Goal: Task Accomplishment & Management: Use online tool/utility

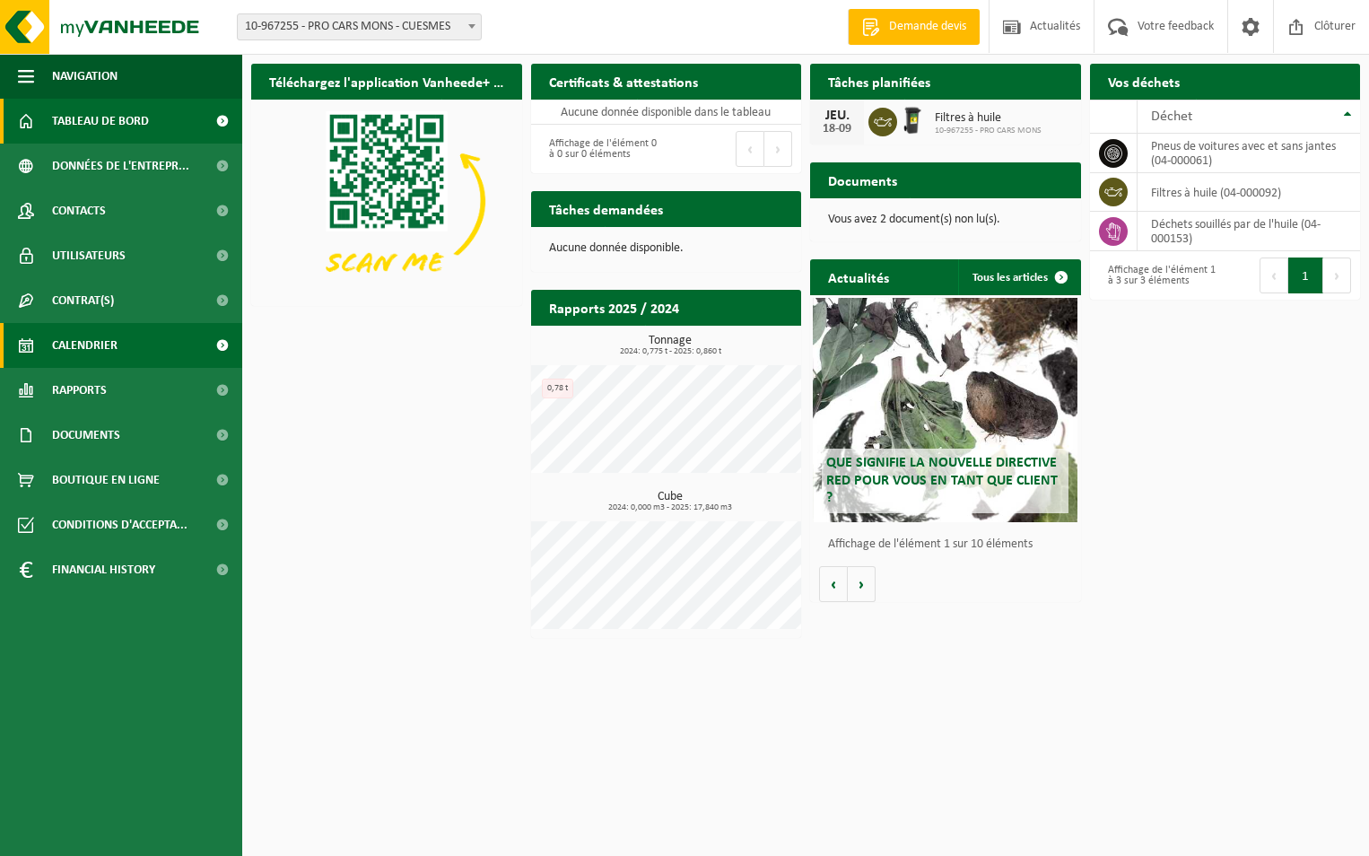
click at [109, 343] on span "Calendrier" at bounding box center [85, 345] width 66 height 45
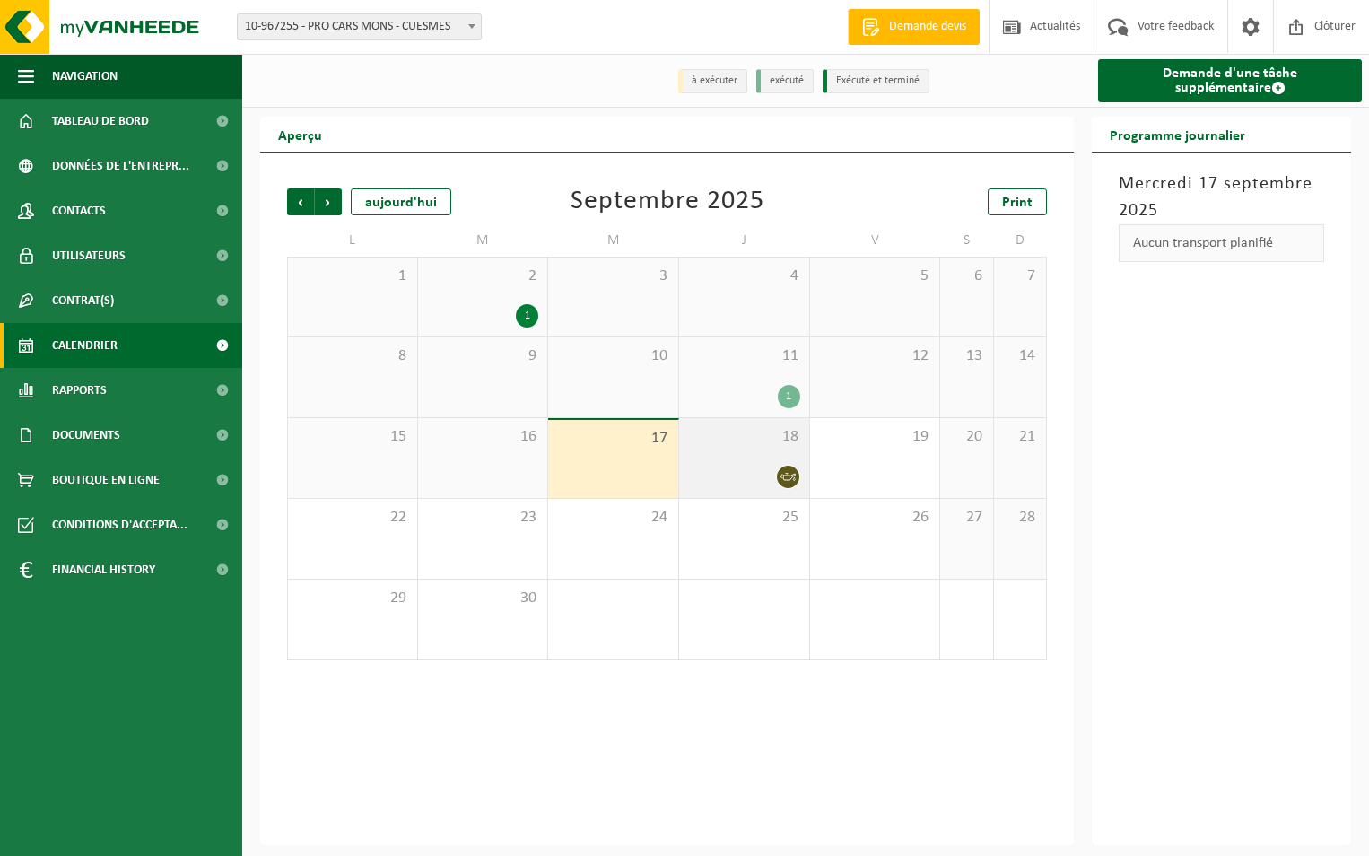
click at [763, 478] on div at bounding box center [744, 477] width 112 height 24
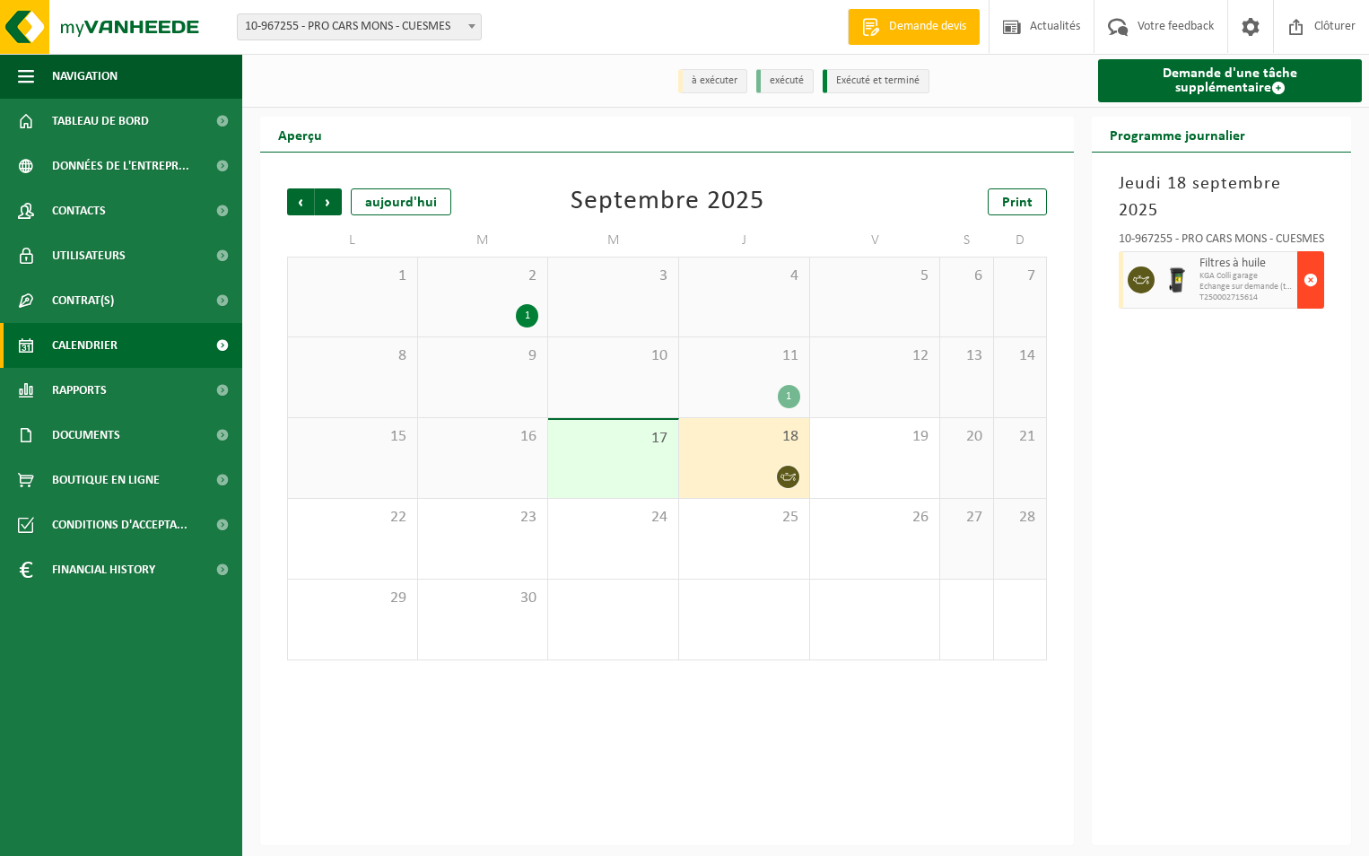
click at [1306, 262] on span "button" at bounding box center [1311, 280] width 14 height 36
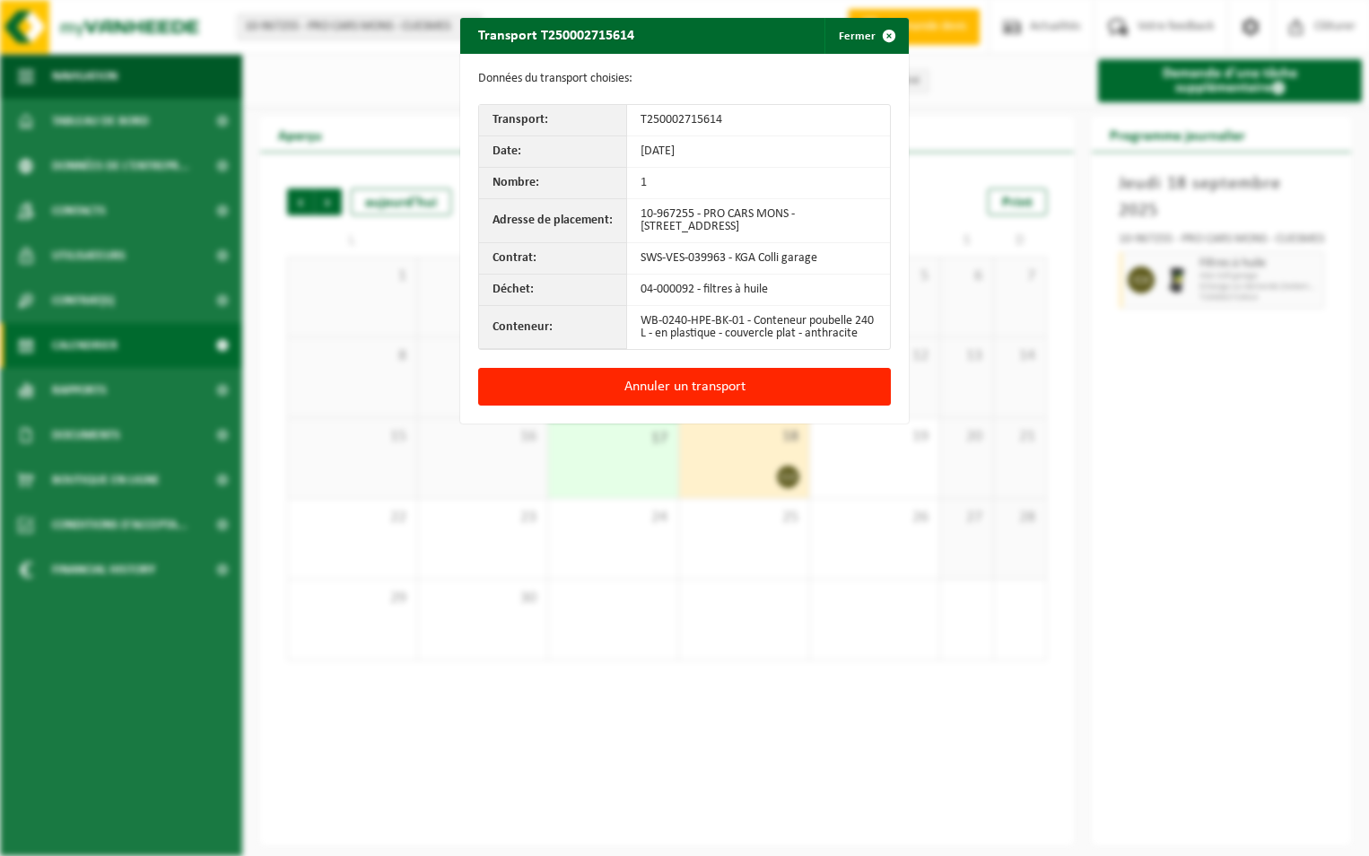
click at [750, 708] on div "Transport T250002715614 Fermer Données du transport choisies: Transport: T25000…" at bounding box center [684, 428] width 1369 height 856
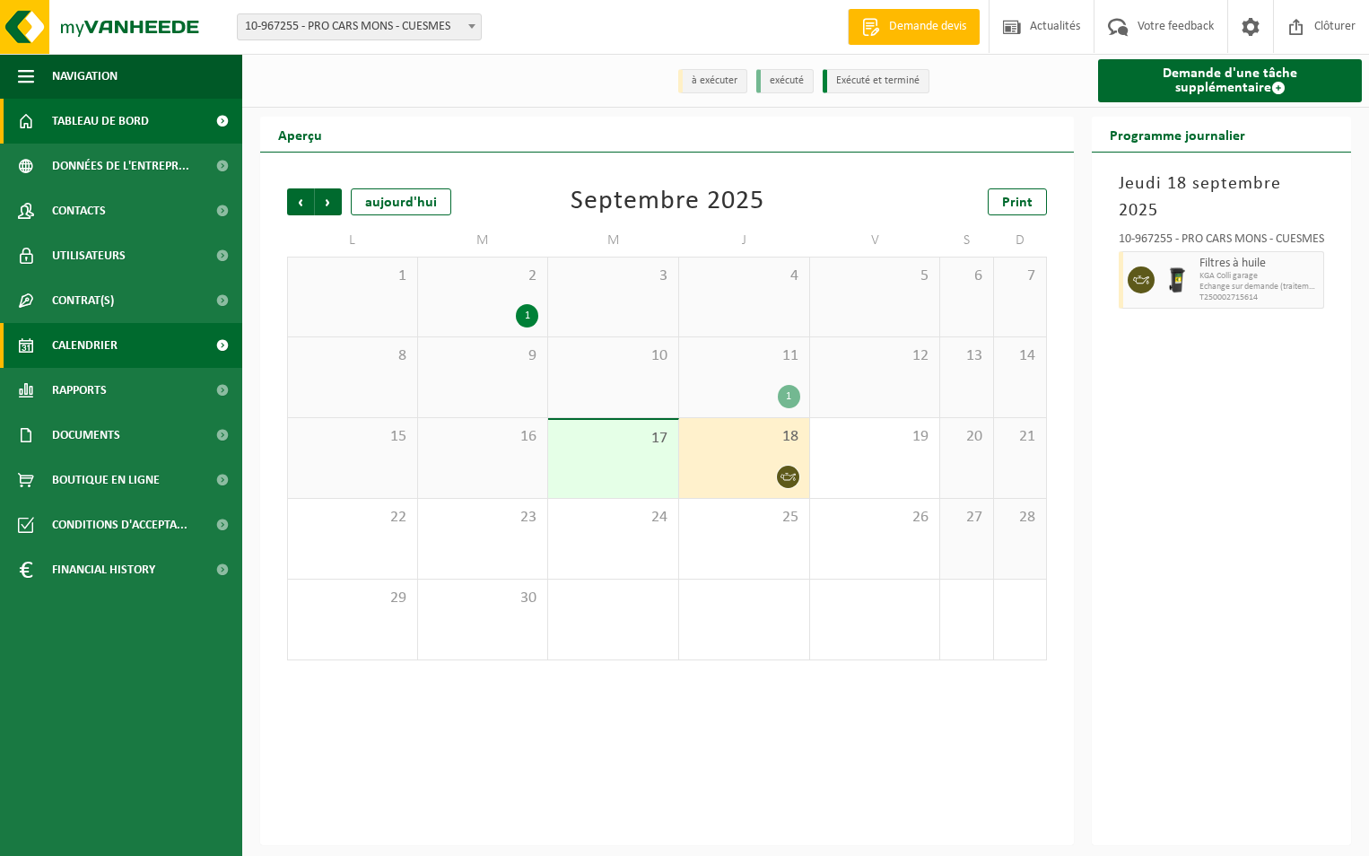
click at [47, 114] on link "Tableau de bord" at bounding box center [121, 121] width 242 height 45
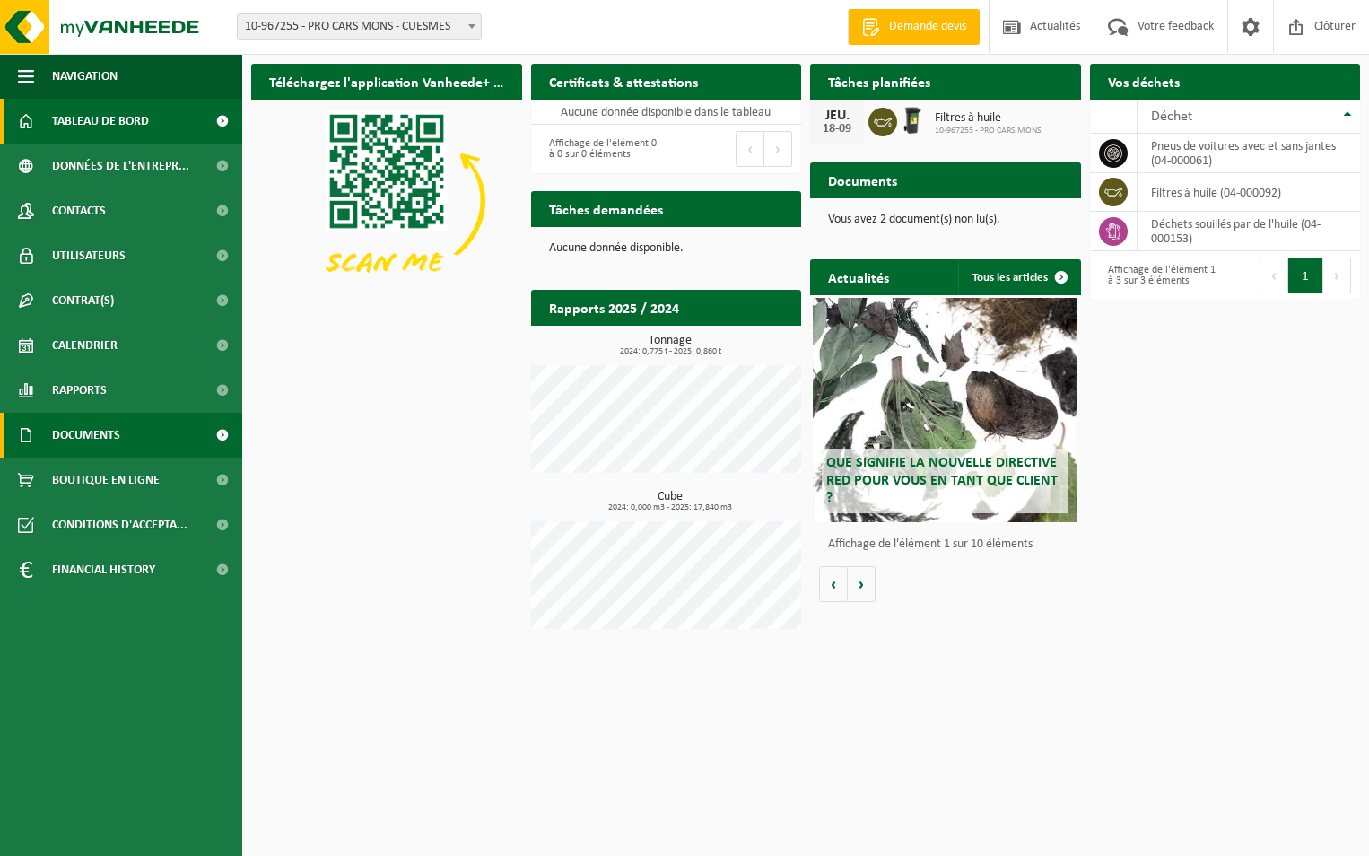
click at [90, 437] on span "Documents" at bounding box center [86, 435] width 68 height 45
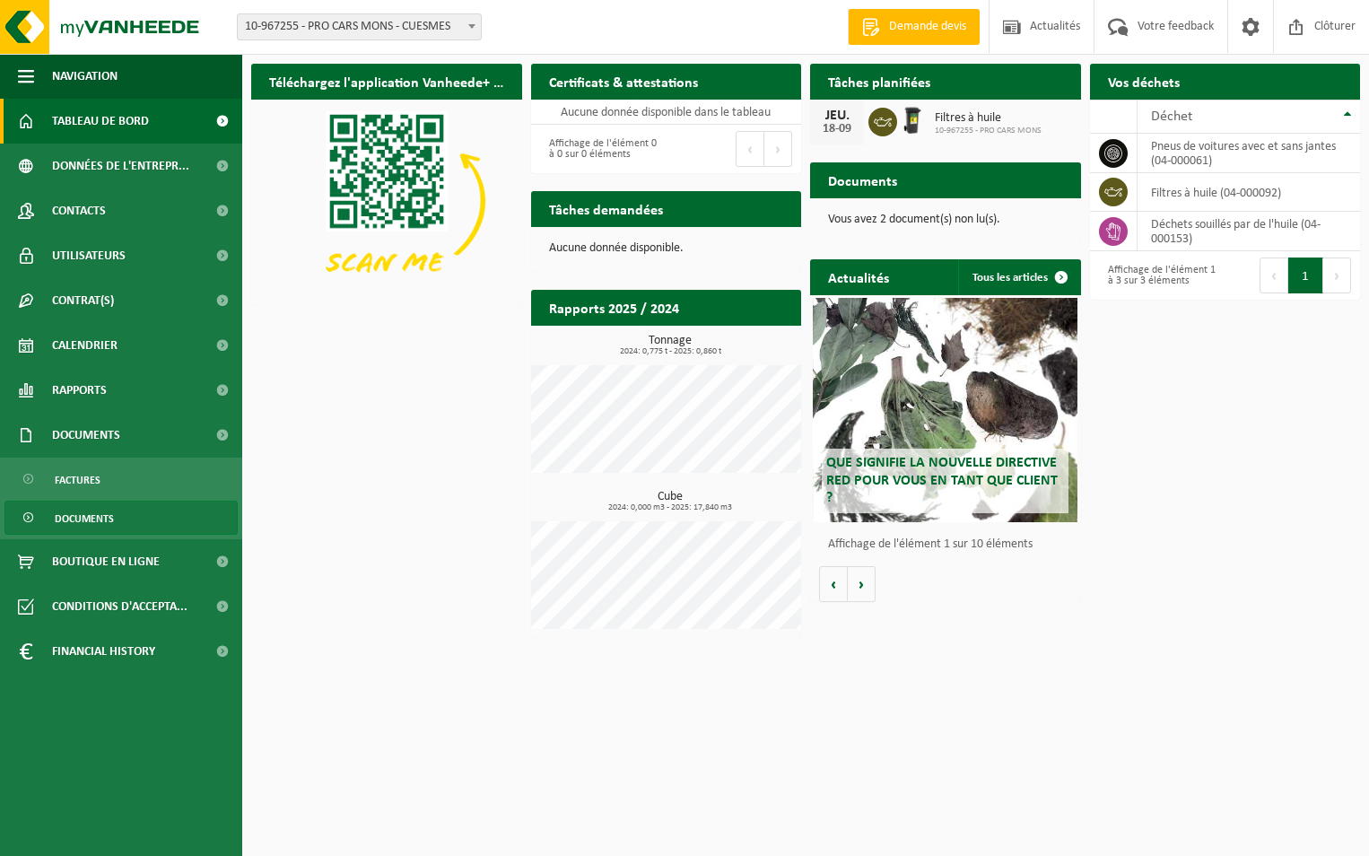
click at [101, 513] on span "Documents" at bounding box center [84, 519] width 59 height 34
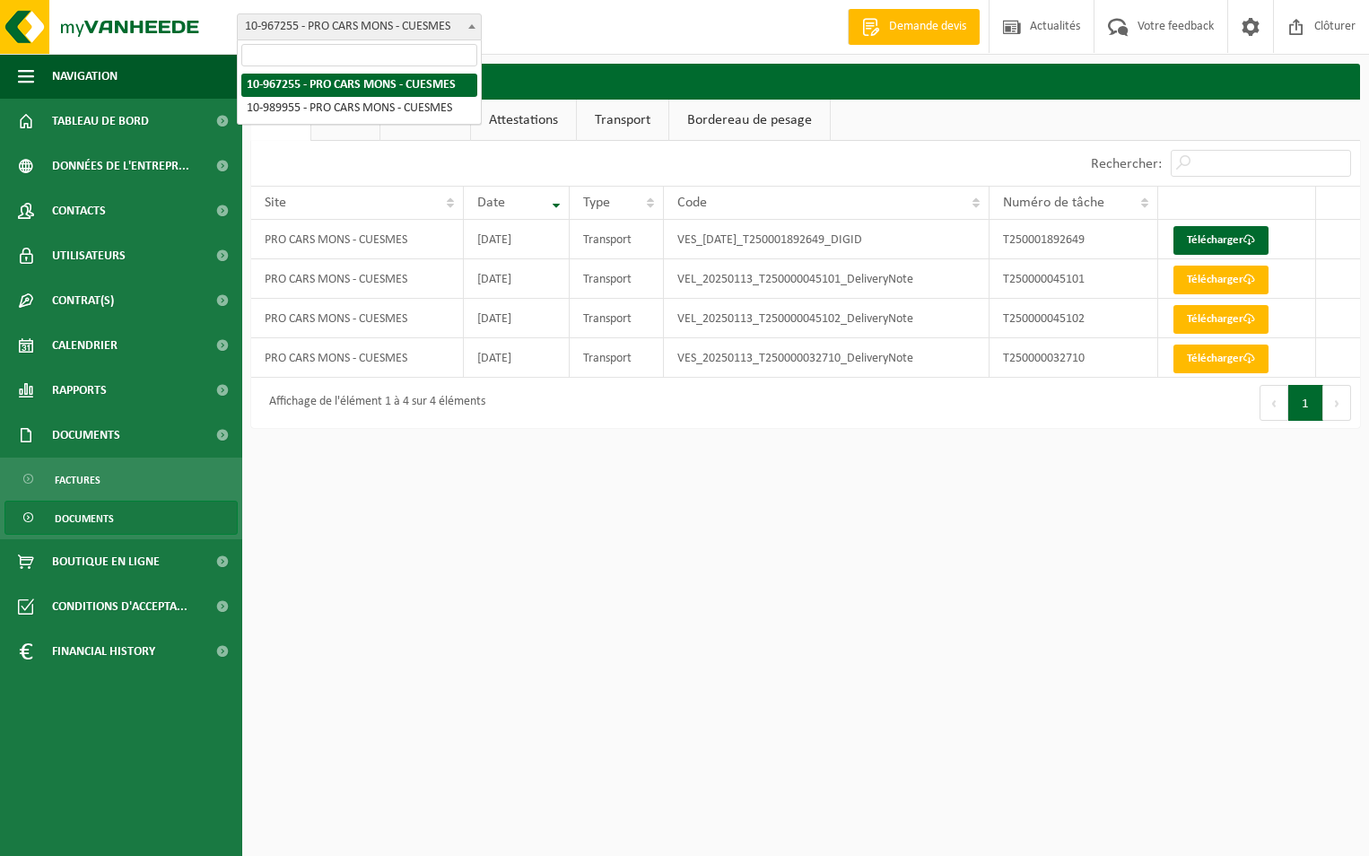
click at [469, 21] on span at bounding box center [472, 25] width 18 height 23
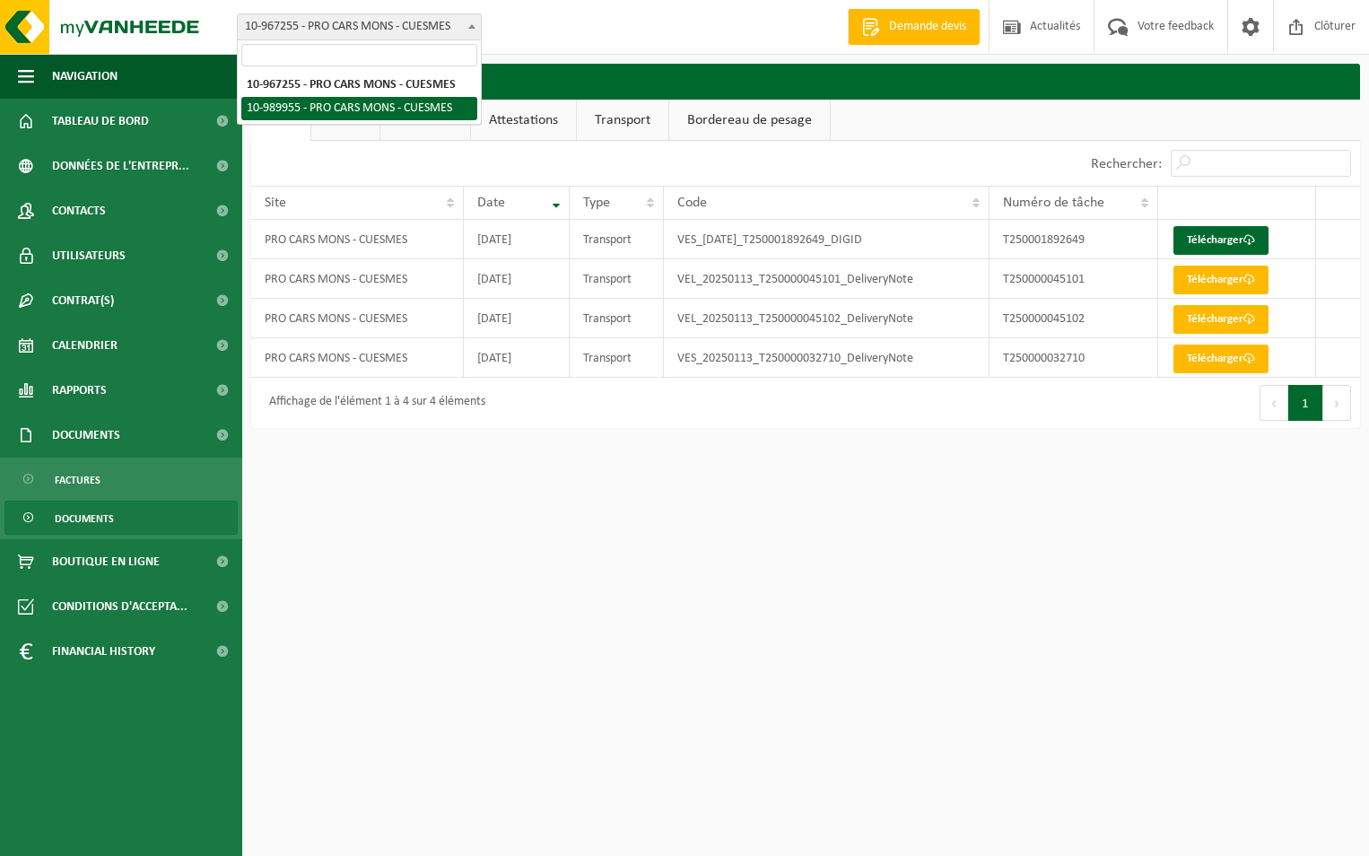
select select "168832"
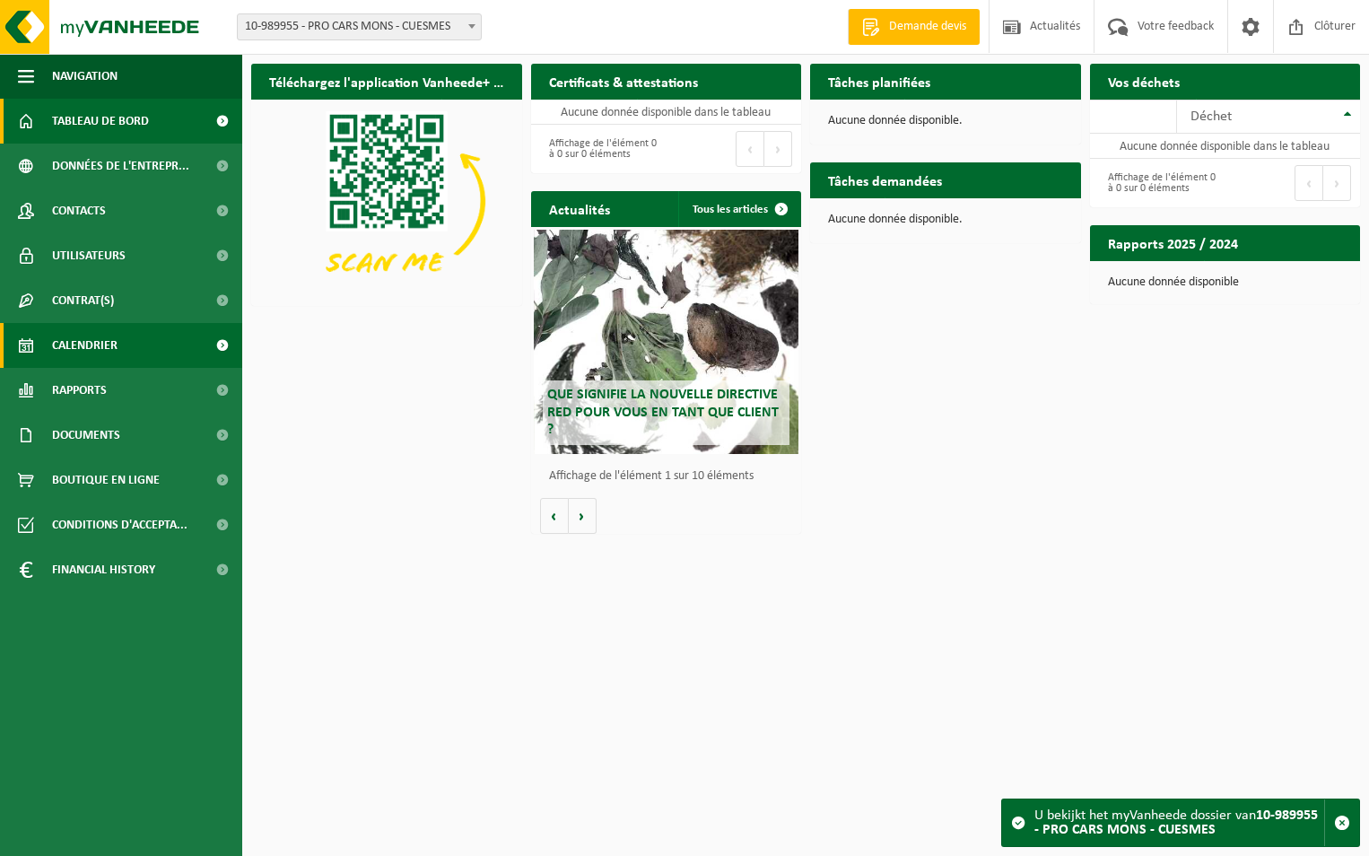
click at [108, 346] on span "Calendrier" at bounding box center [85, 345] width 66 height 45
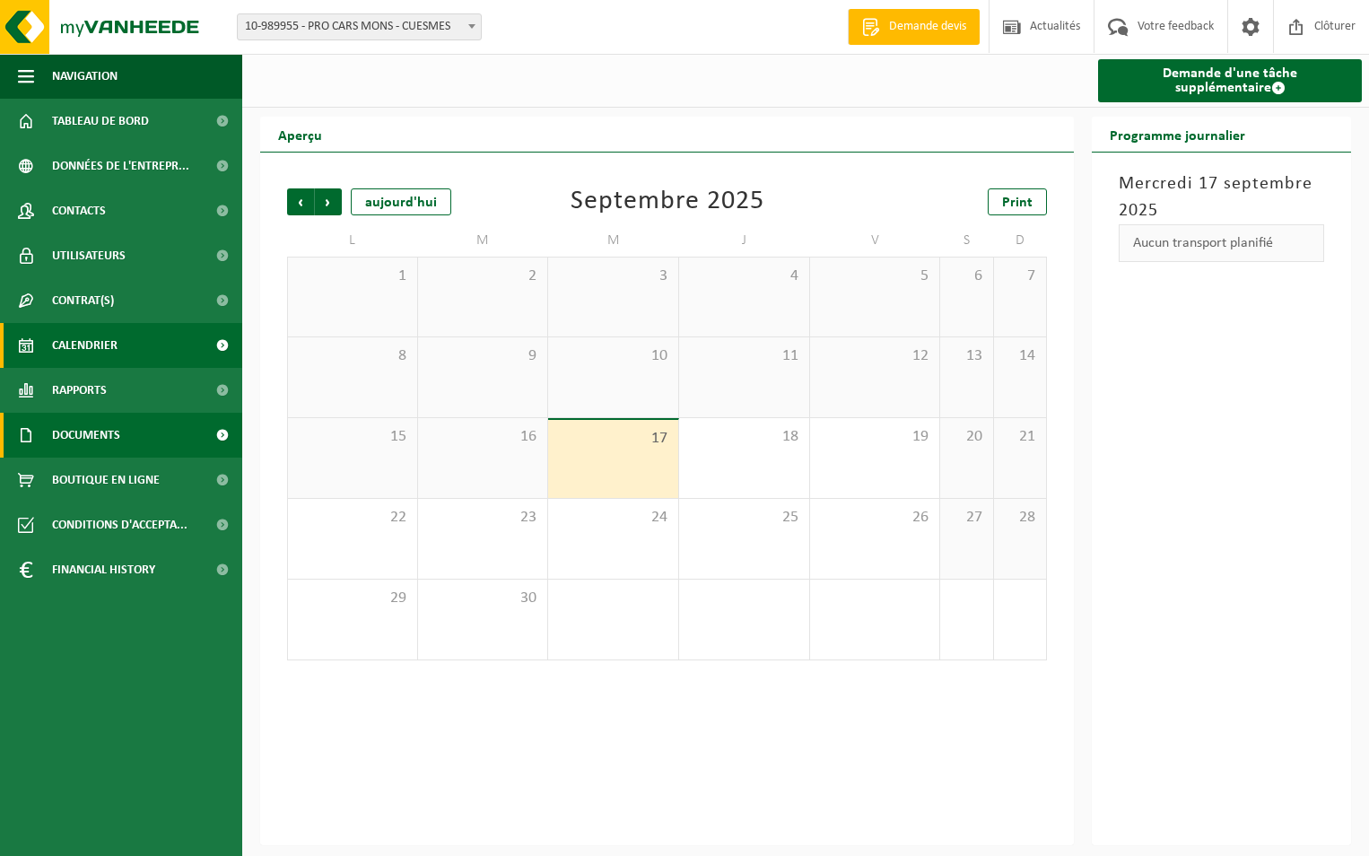
click at [127, 442] on link "Documents" at bounding box center [121, 435] width 242 height 45
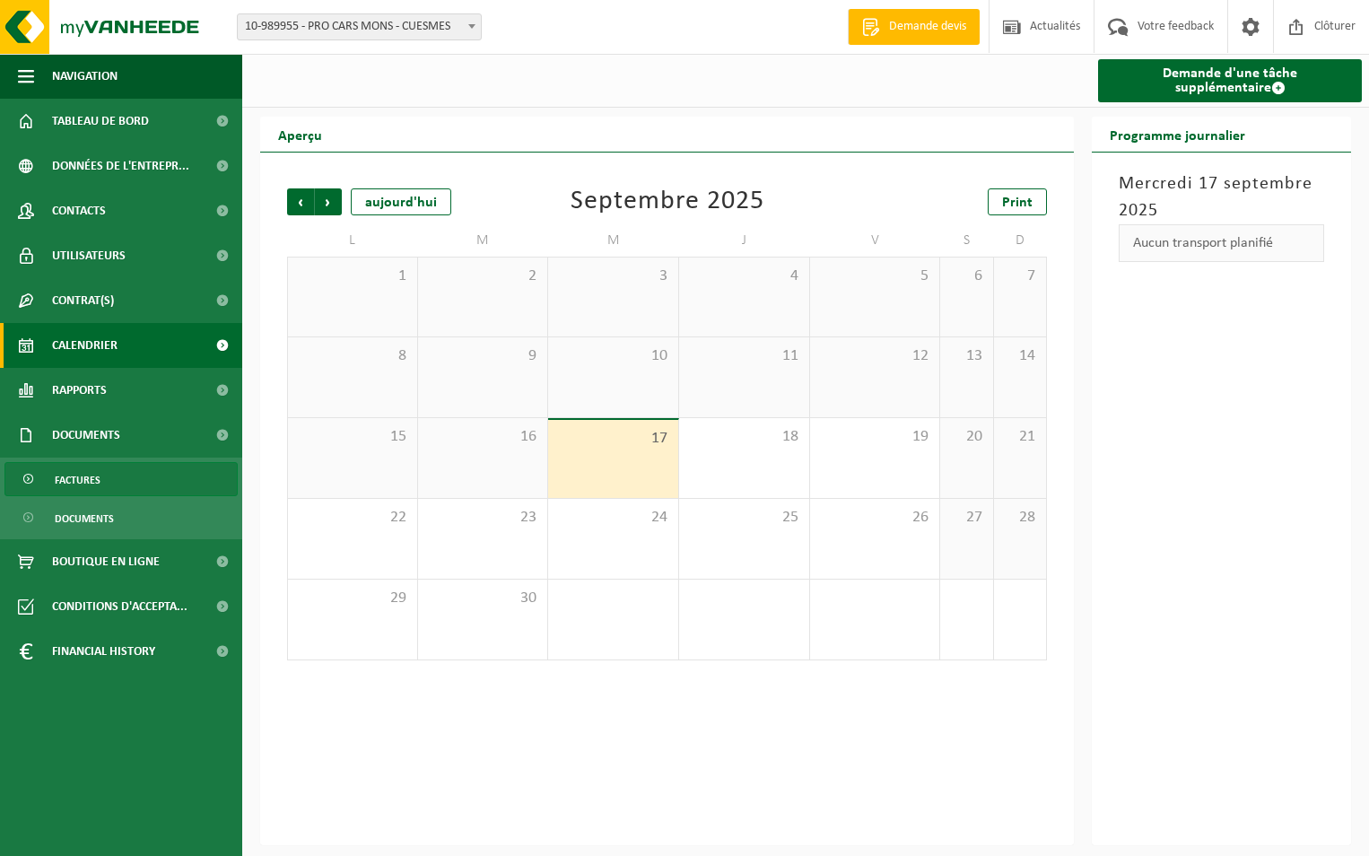
click at [127, 484] on link "Factures" at bounding box center [120, 479] width 233 height 34
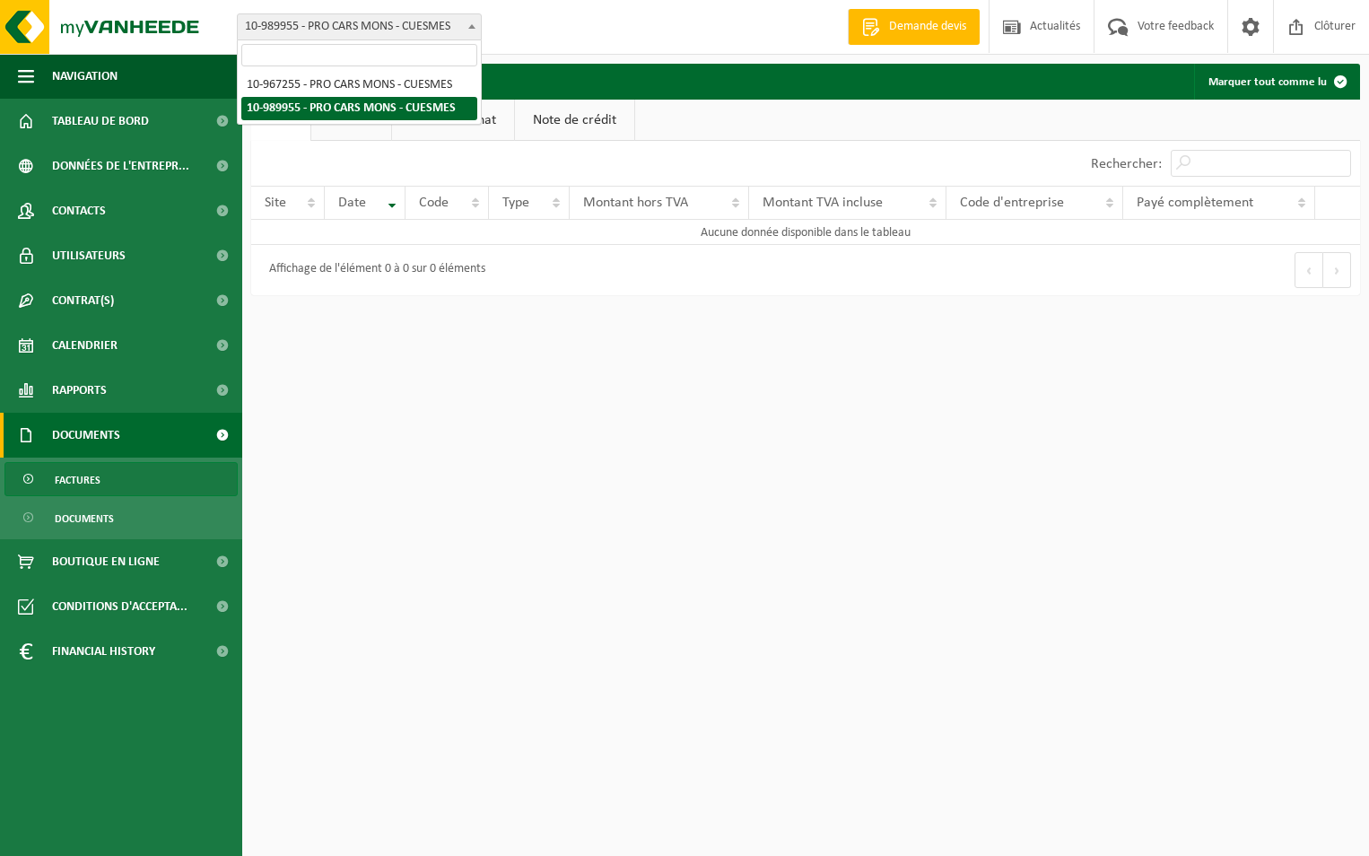
click at [468, 24] on span at bounding box center [472, 25] width 18 height 23
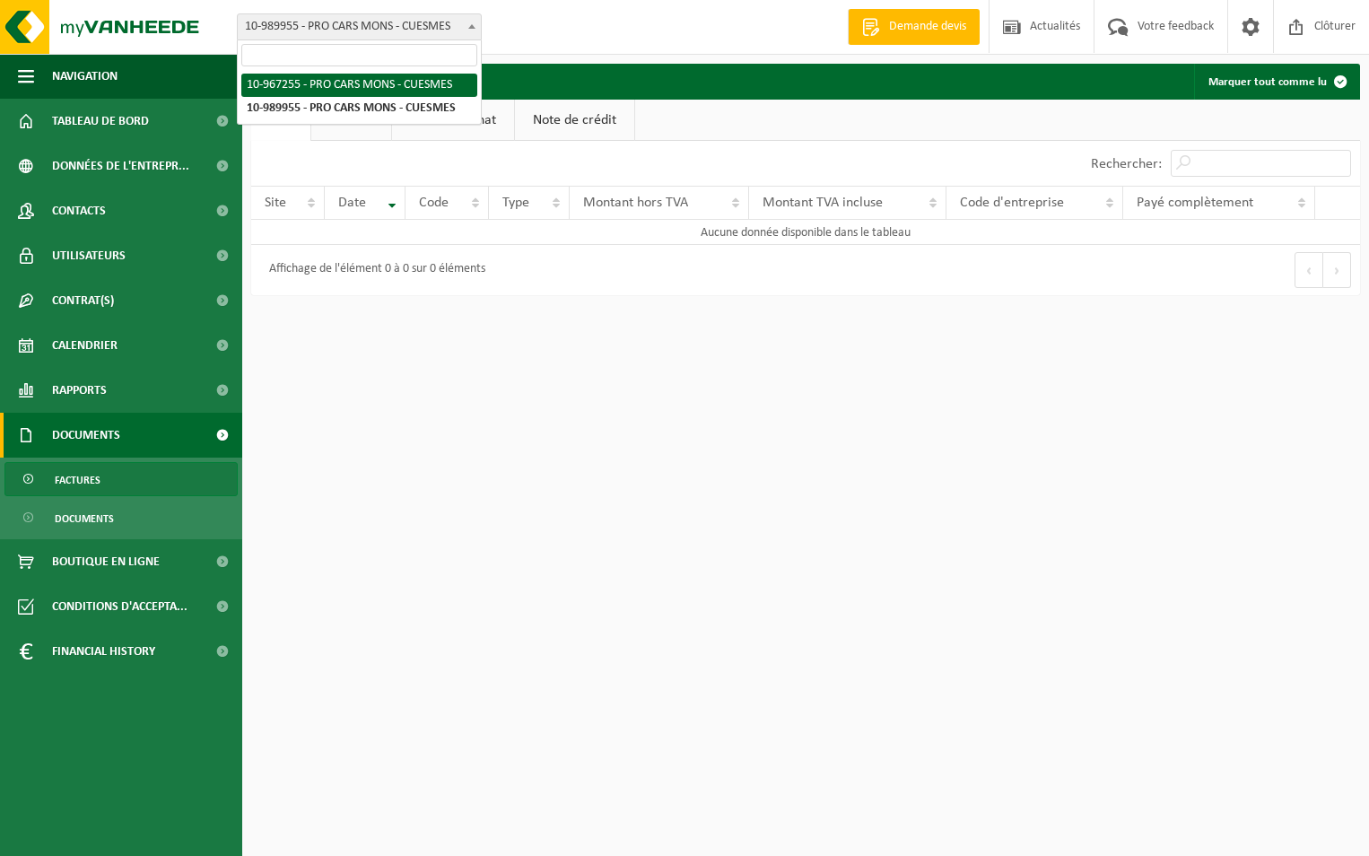
select select "153596"
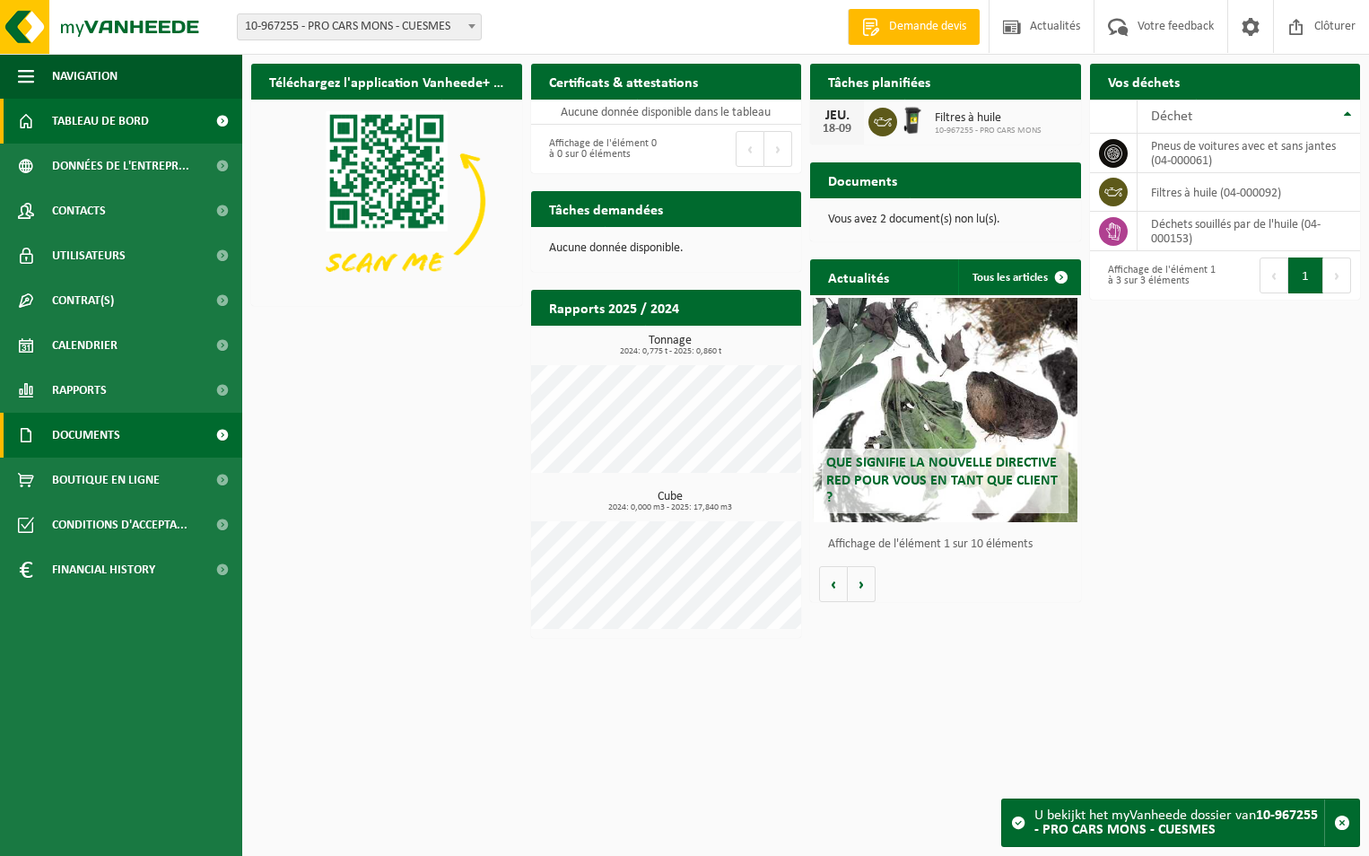
click at [99, 429] on span "Documents" at bounding box center [86, 435] width 68 height 45
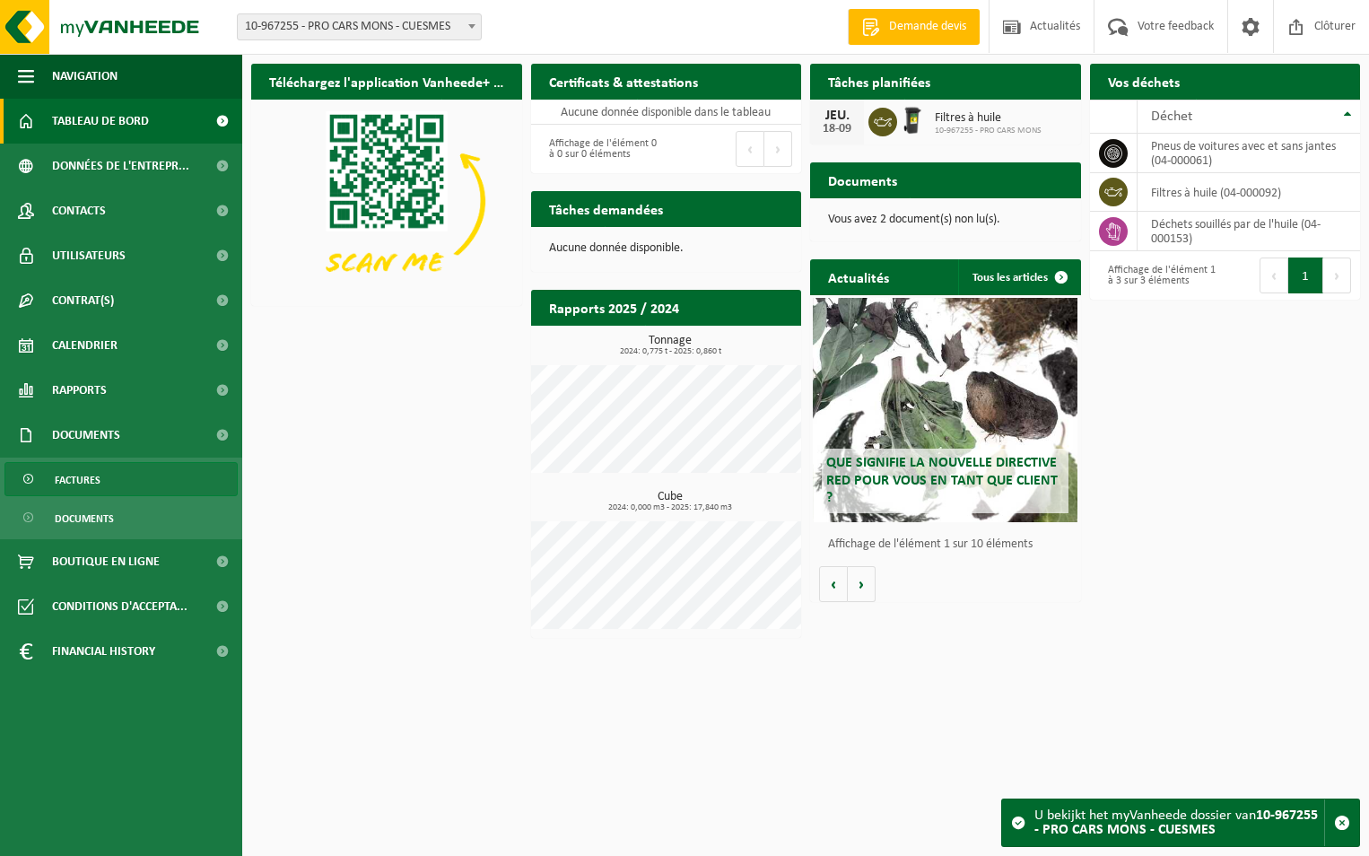
click at [92, 477] on span "Factures" at bounding box center [78, 480] width 46 height 34
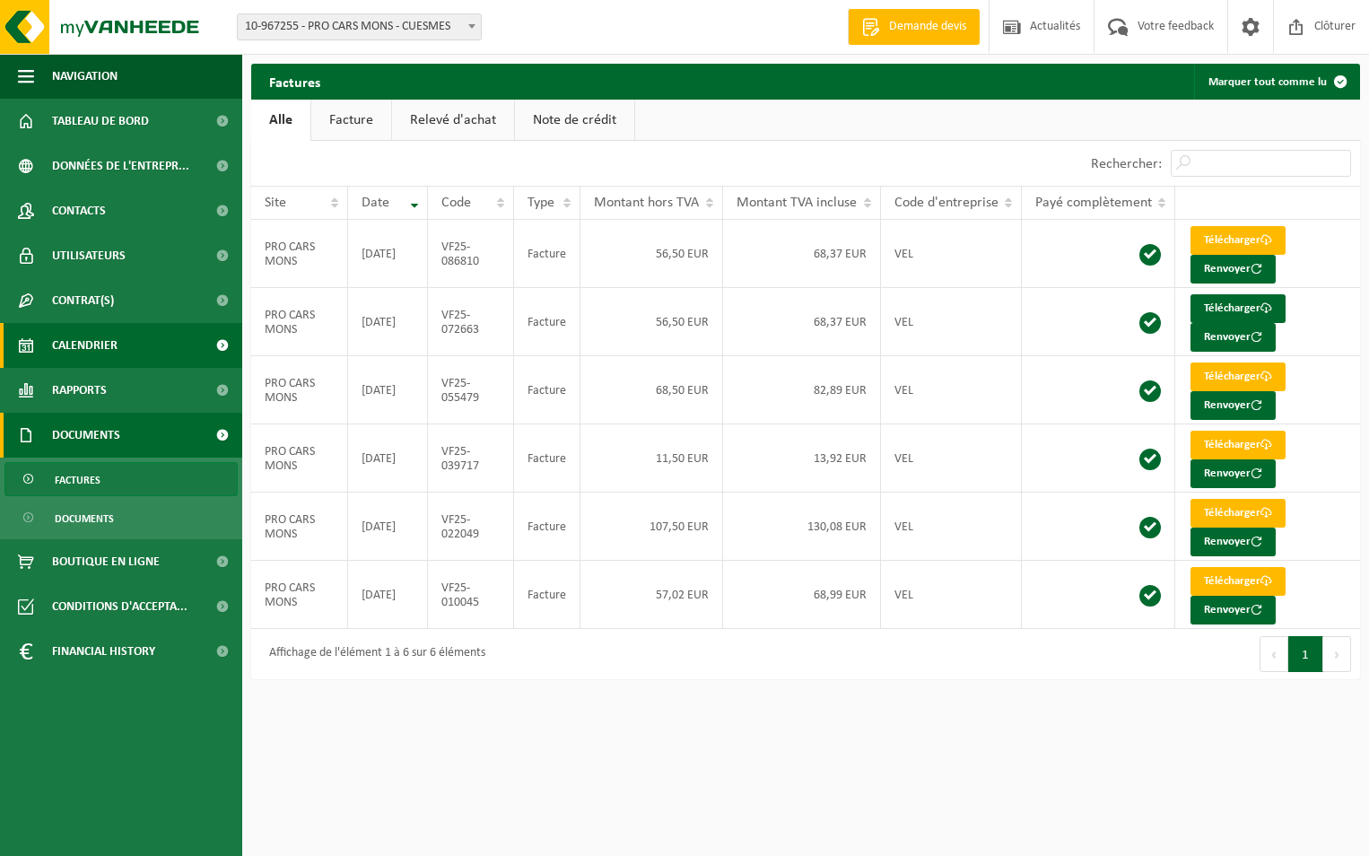
click at [116, 354] on span "Calendrier" at bounding box center [85, 345] width 66 height 45
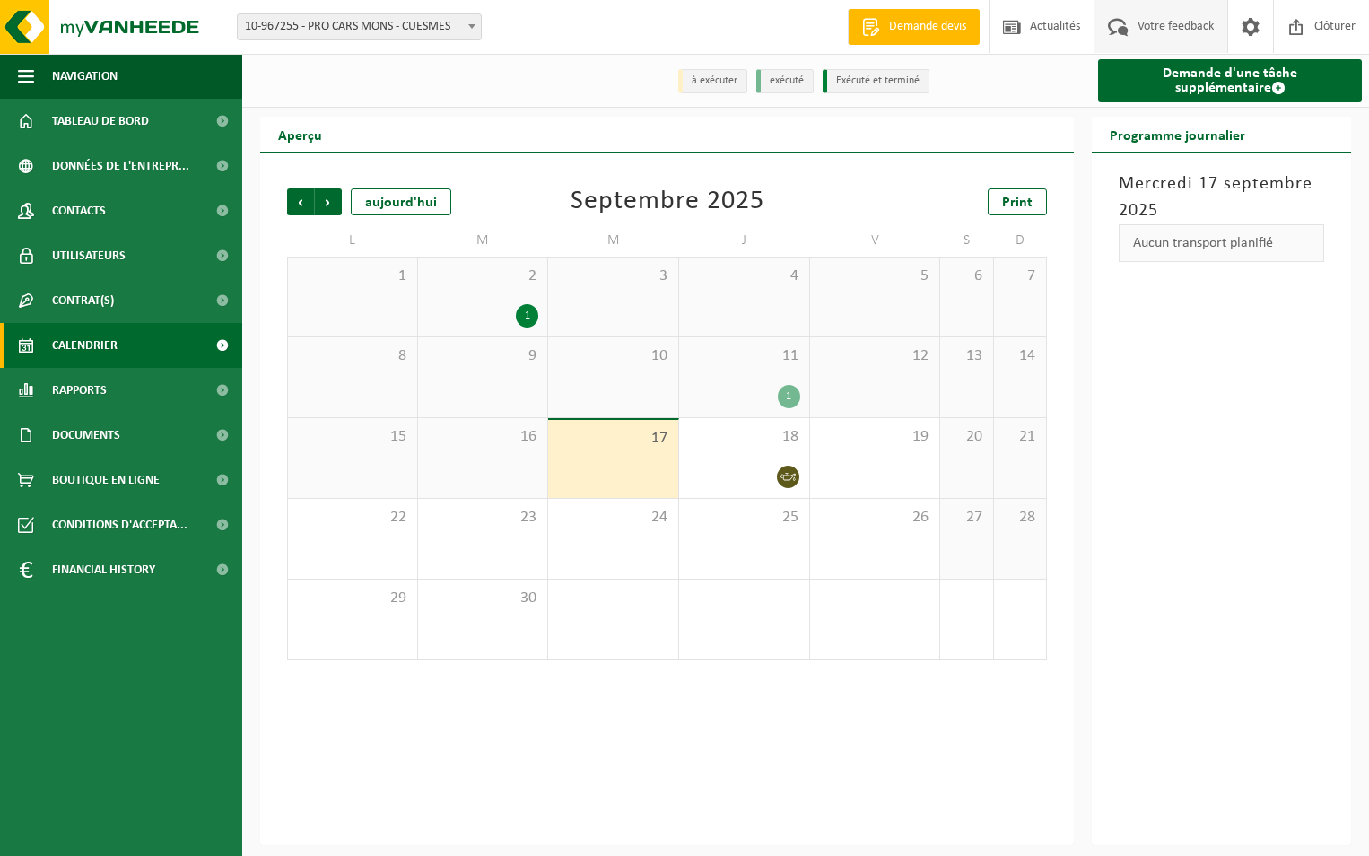
click at [1183, 22] on span "Votre feedback" at bounding box center [1175, 26] width 85 height 53
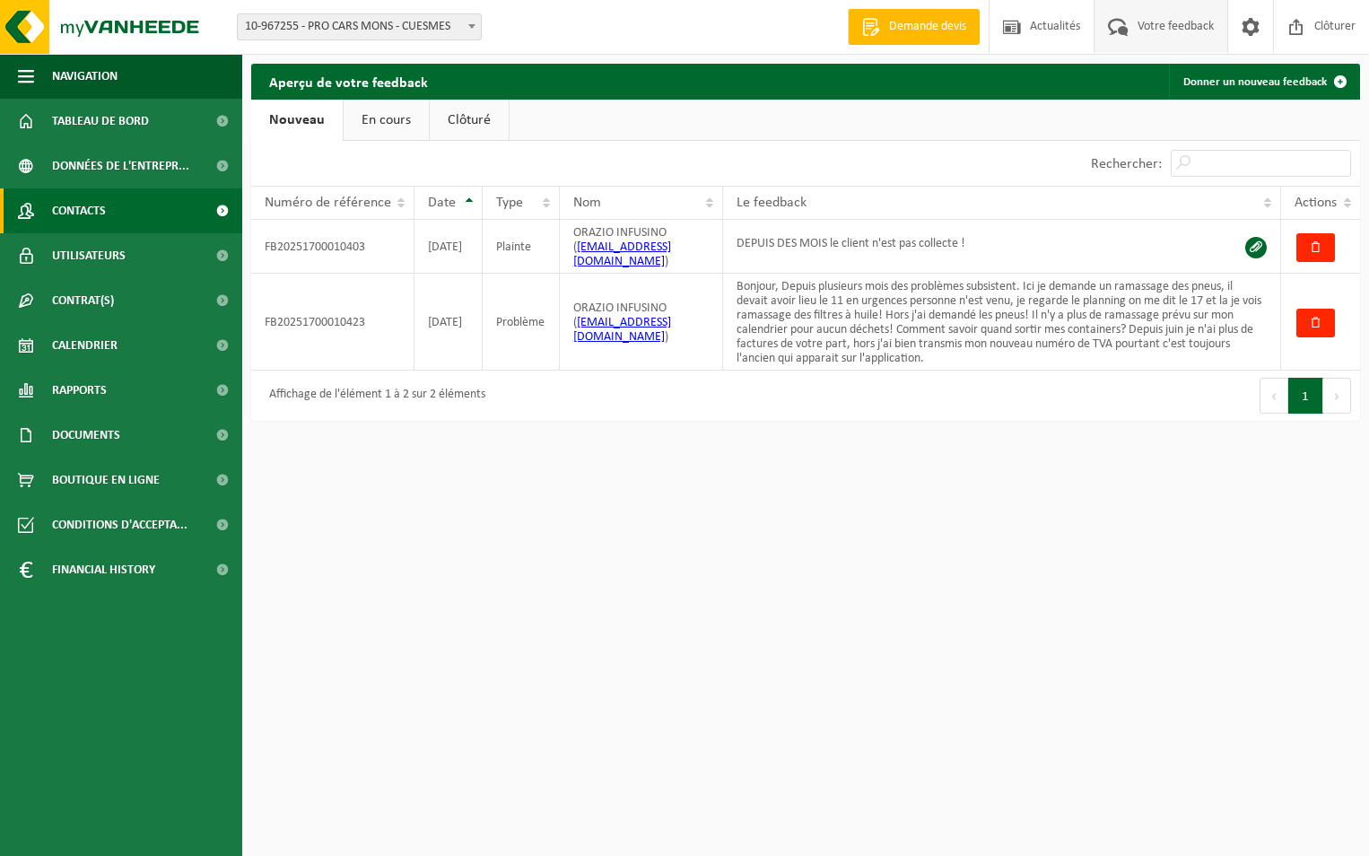
click at [120, 212] on link "Contacts" at bounding box center [121, 210] width 242 height 45
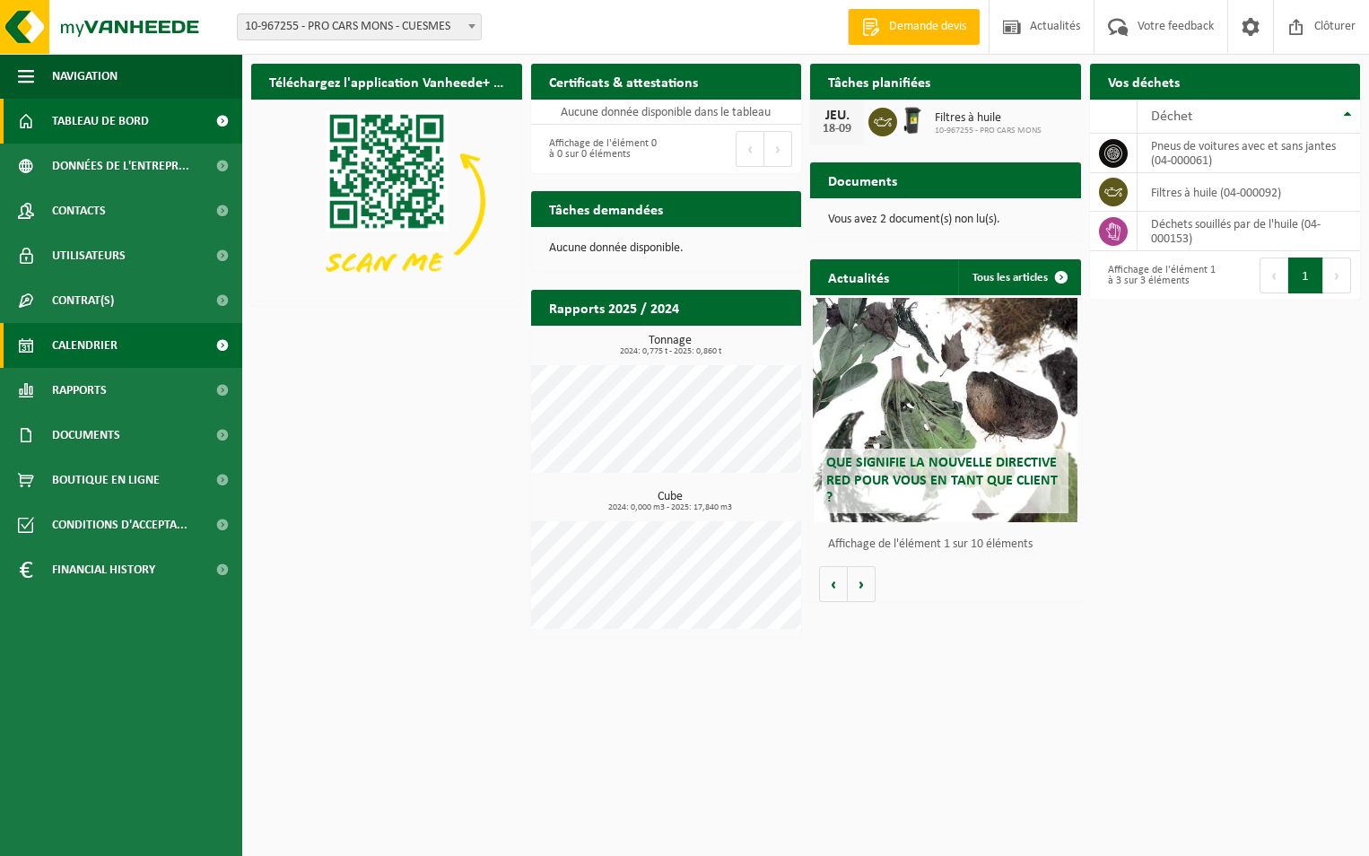
click at [120, 338] on link "Calendrier" at bounding box center [121, 345] width 242 height 45
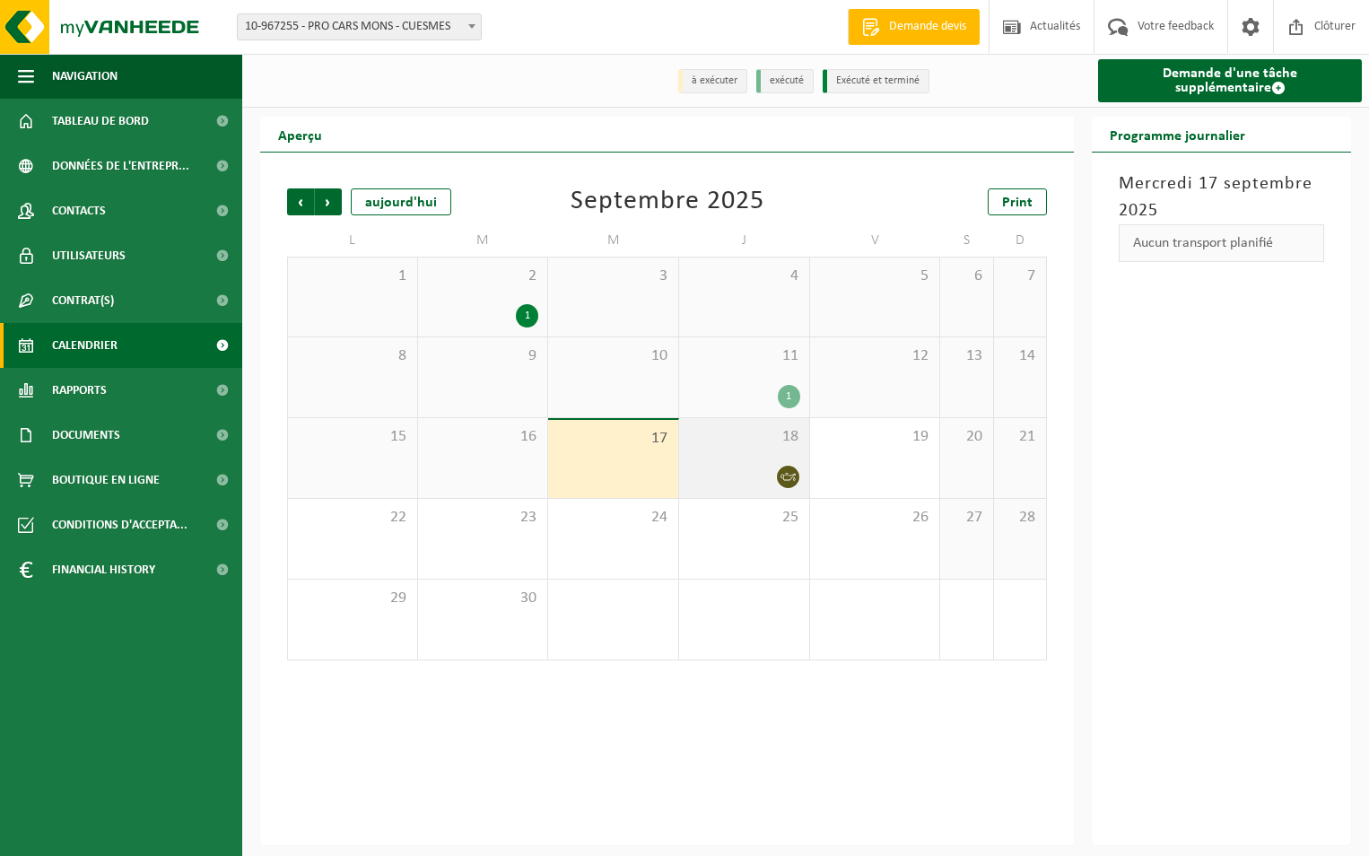
click at [763, 462] on div "18" at bounding box center [744, 458] width 130 height 80
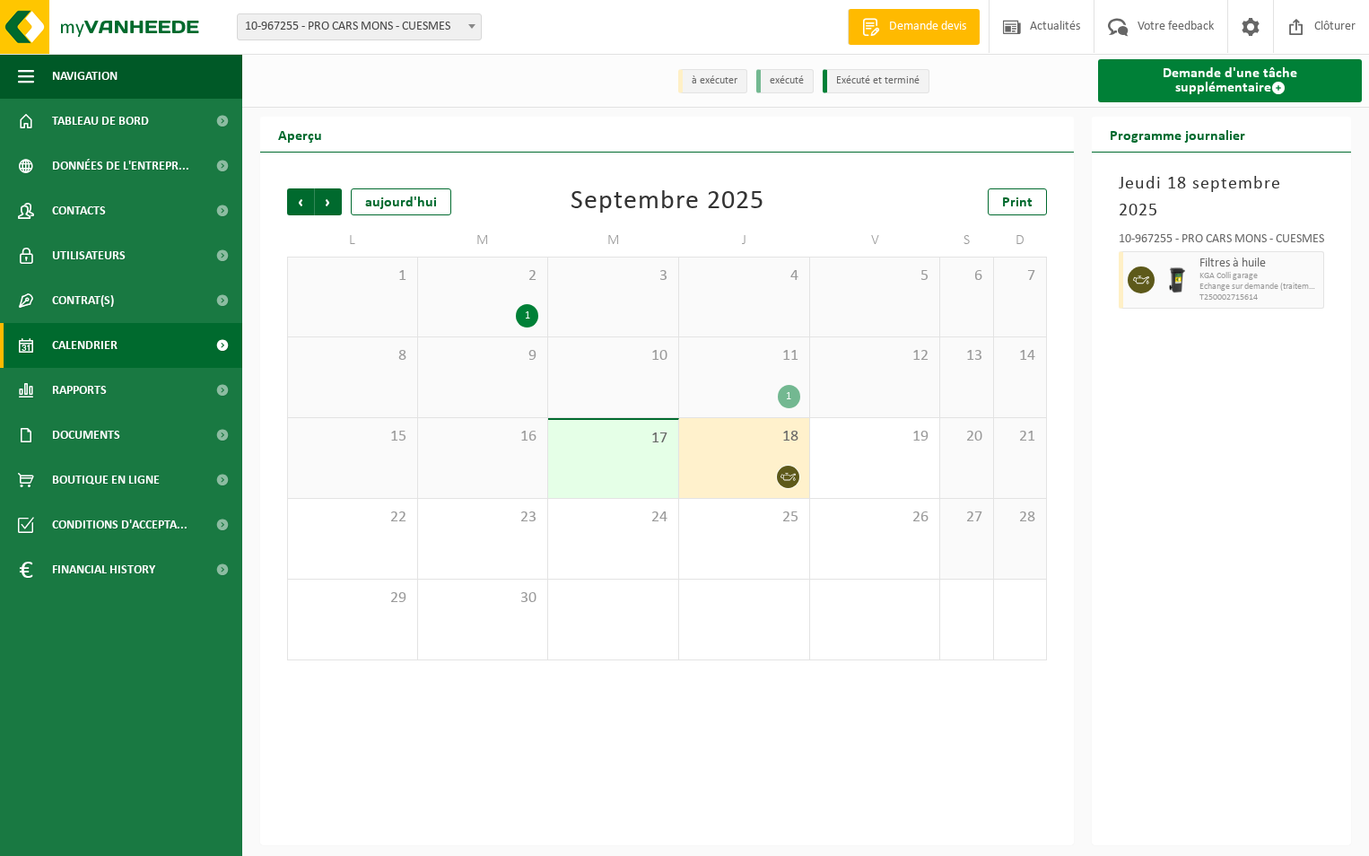
click at [1272, 88] on span at bounding box center [1279, 88] width 14 height 14
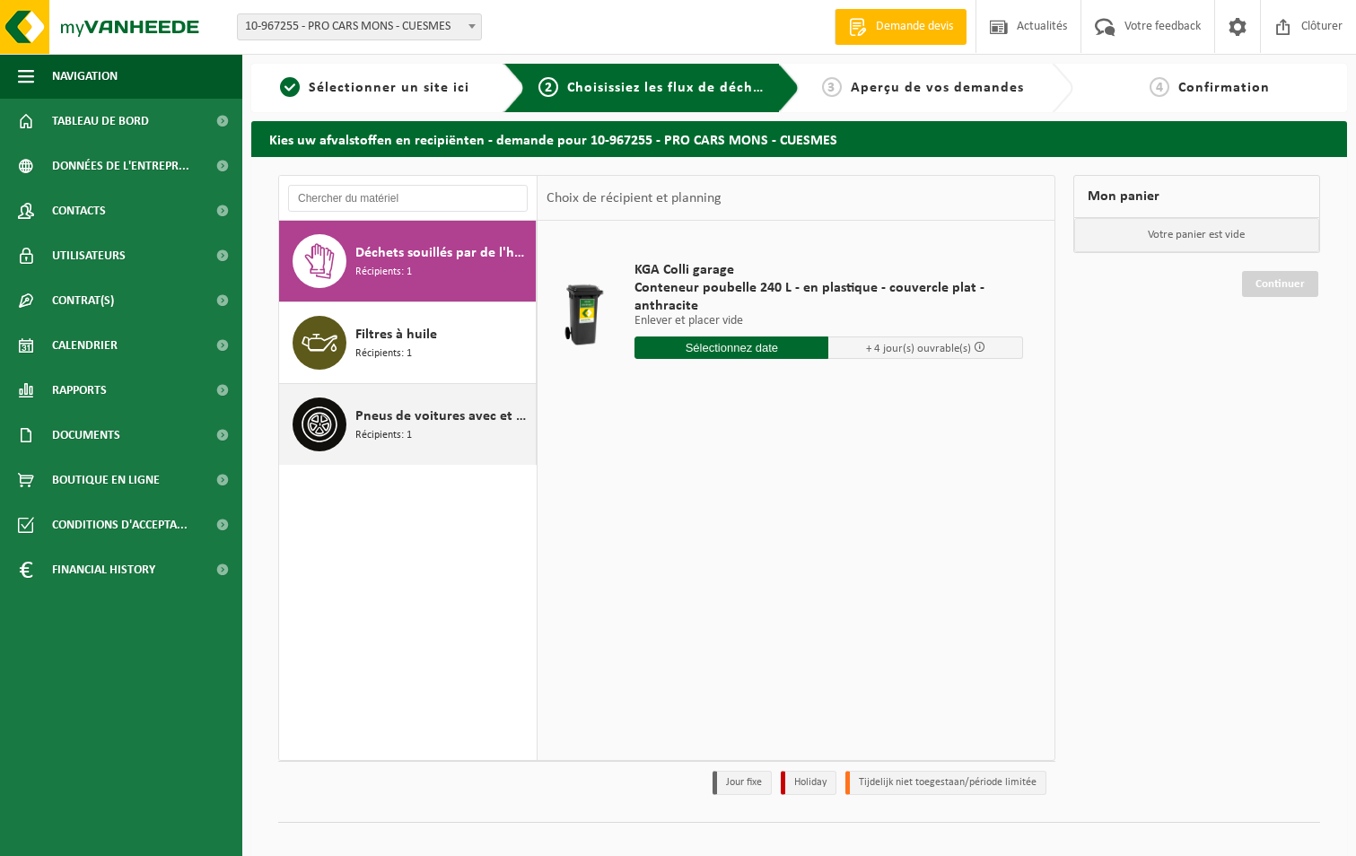
click at [419, 431] on div "Pneus de voitures avec et sans jantes Récipients: 1" at bounding box center [443, 425] width 176 height 54
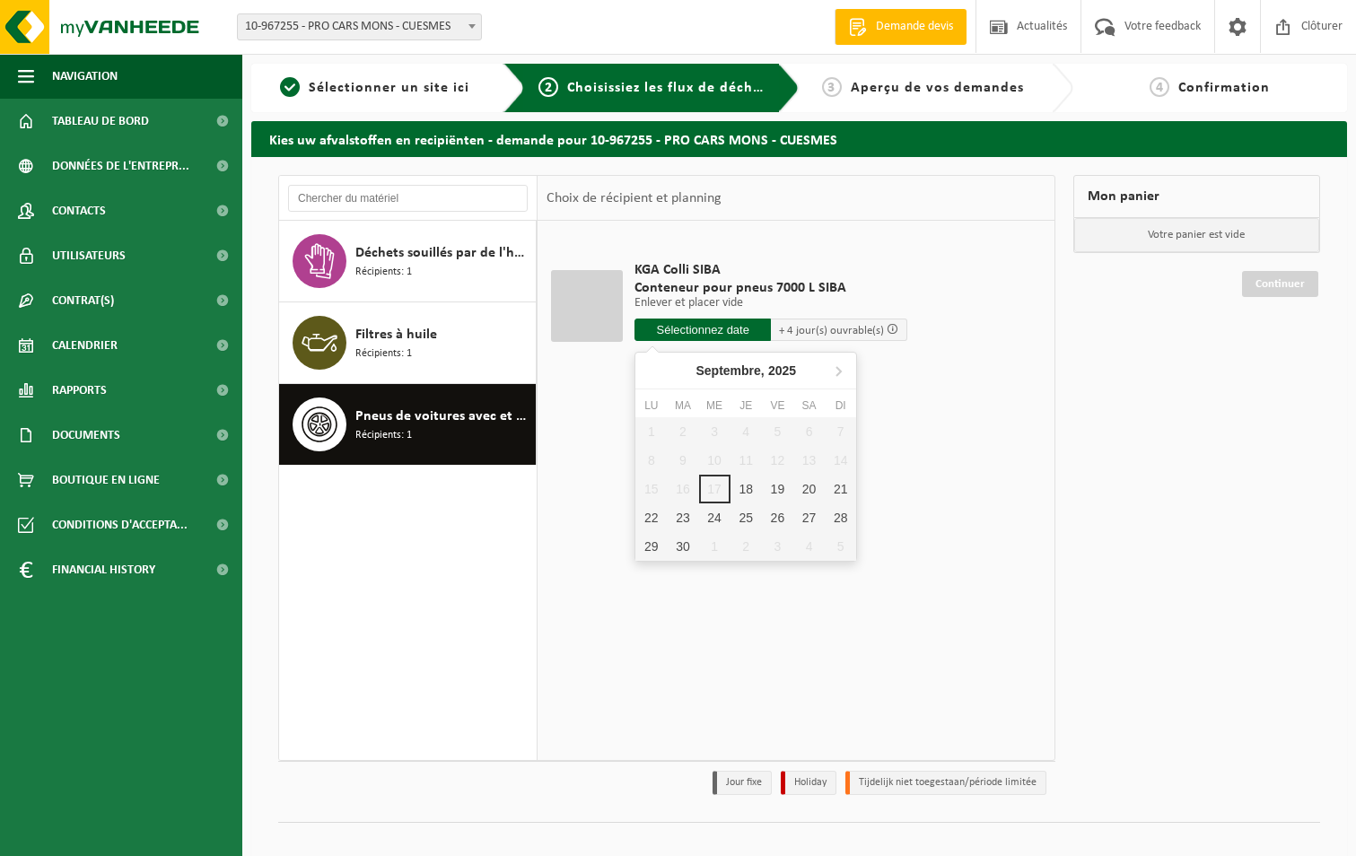
click at [741, 328] on input "text" at bounding box center [702, 330] width 136 height 22
click at [734, 482] on div "18" at bounding box center [746, 489] width 31 height 29
type input "à partir de 2025-09-18"
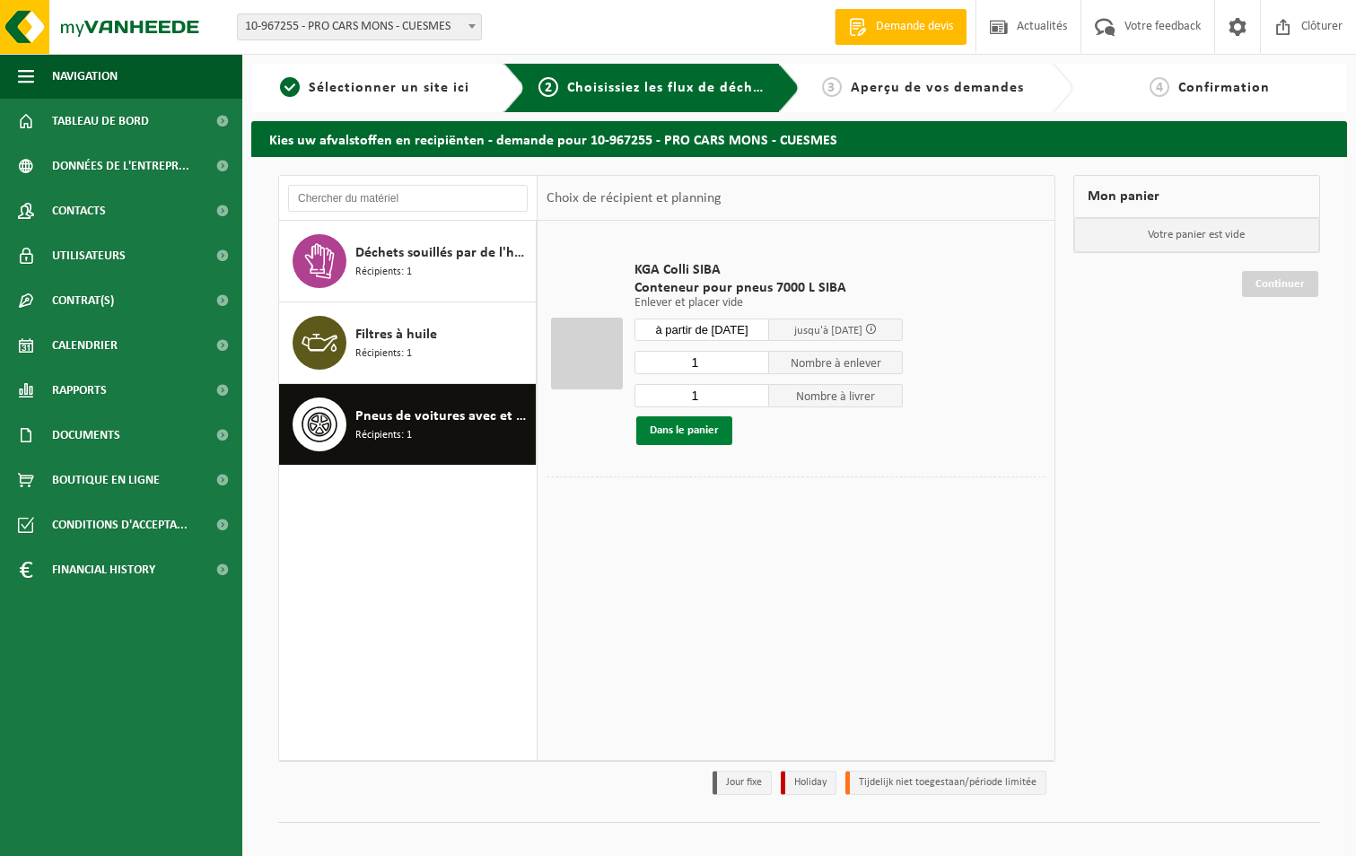
click at [678, 423] on button "Dans le panier" at bounding box center [684, 430] width 96 height 29
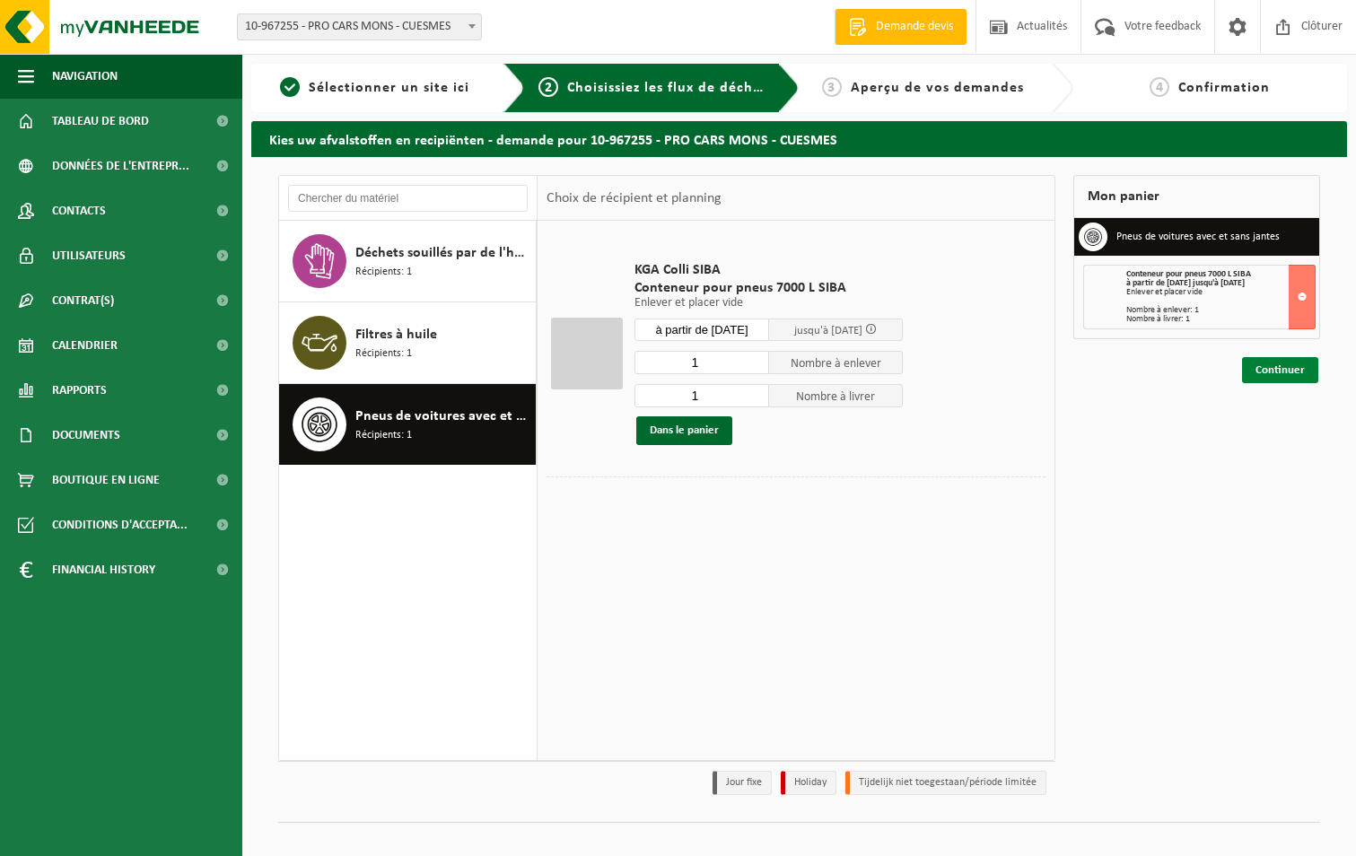
click at [1290, 364] on link "Continuer" at bounding box center [1280, 370] width 76 height 26
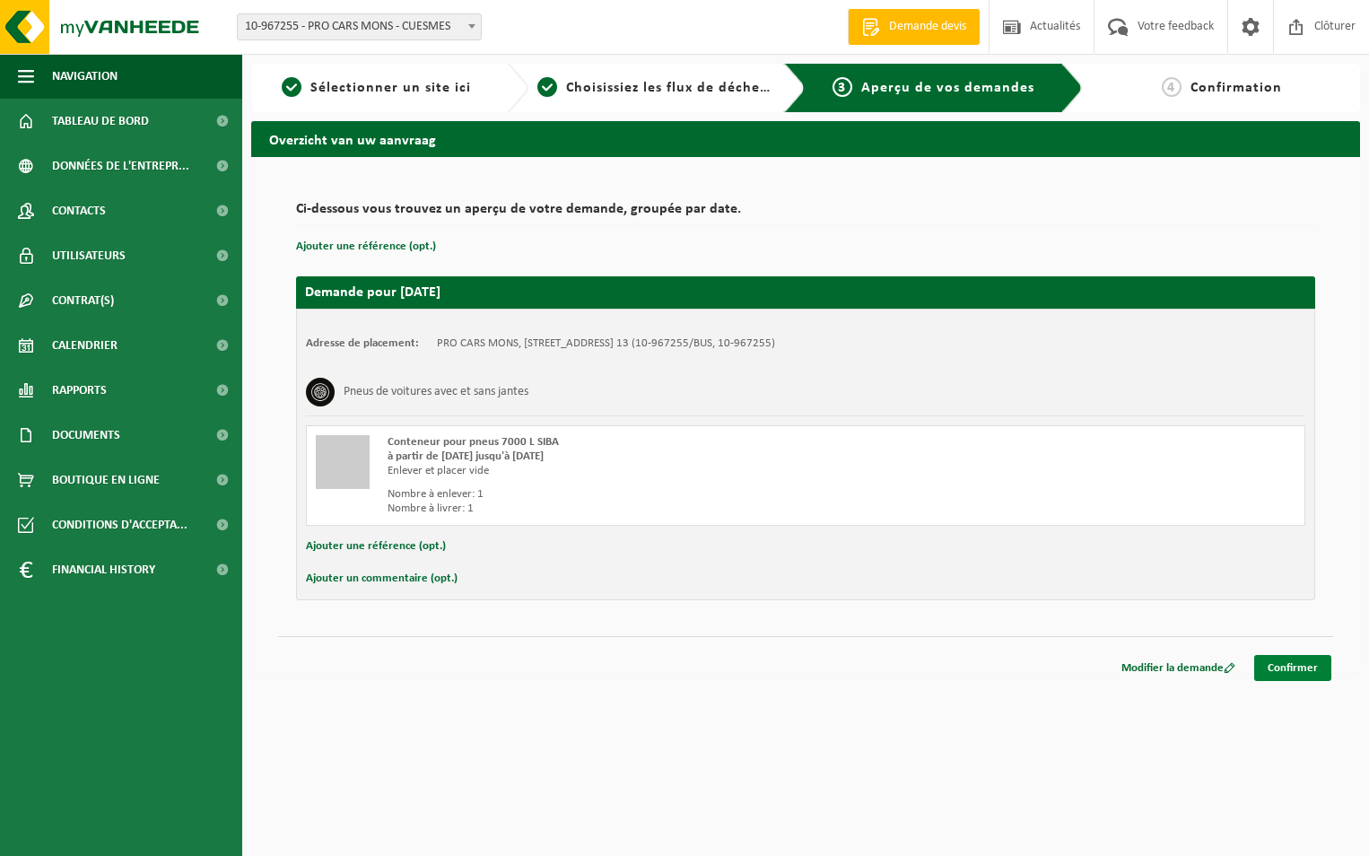
click at [1282, 669] on link "Confirmer" at bounding box center [1293, 668] width 77 height 26
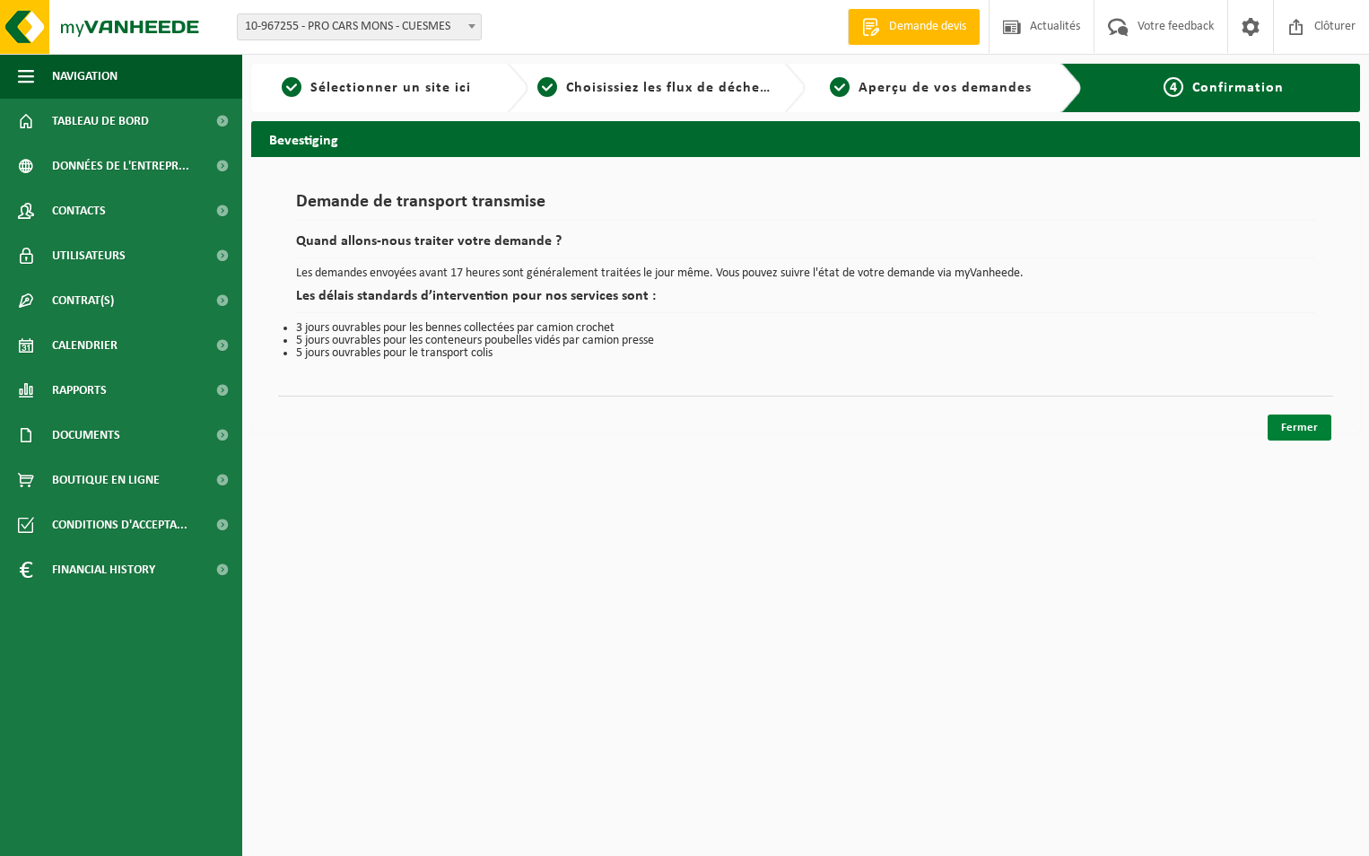
click at [1293, 427] on link "Fermer" at bounding box center [1300, 428] width 64 height 26
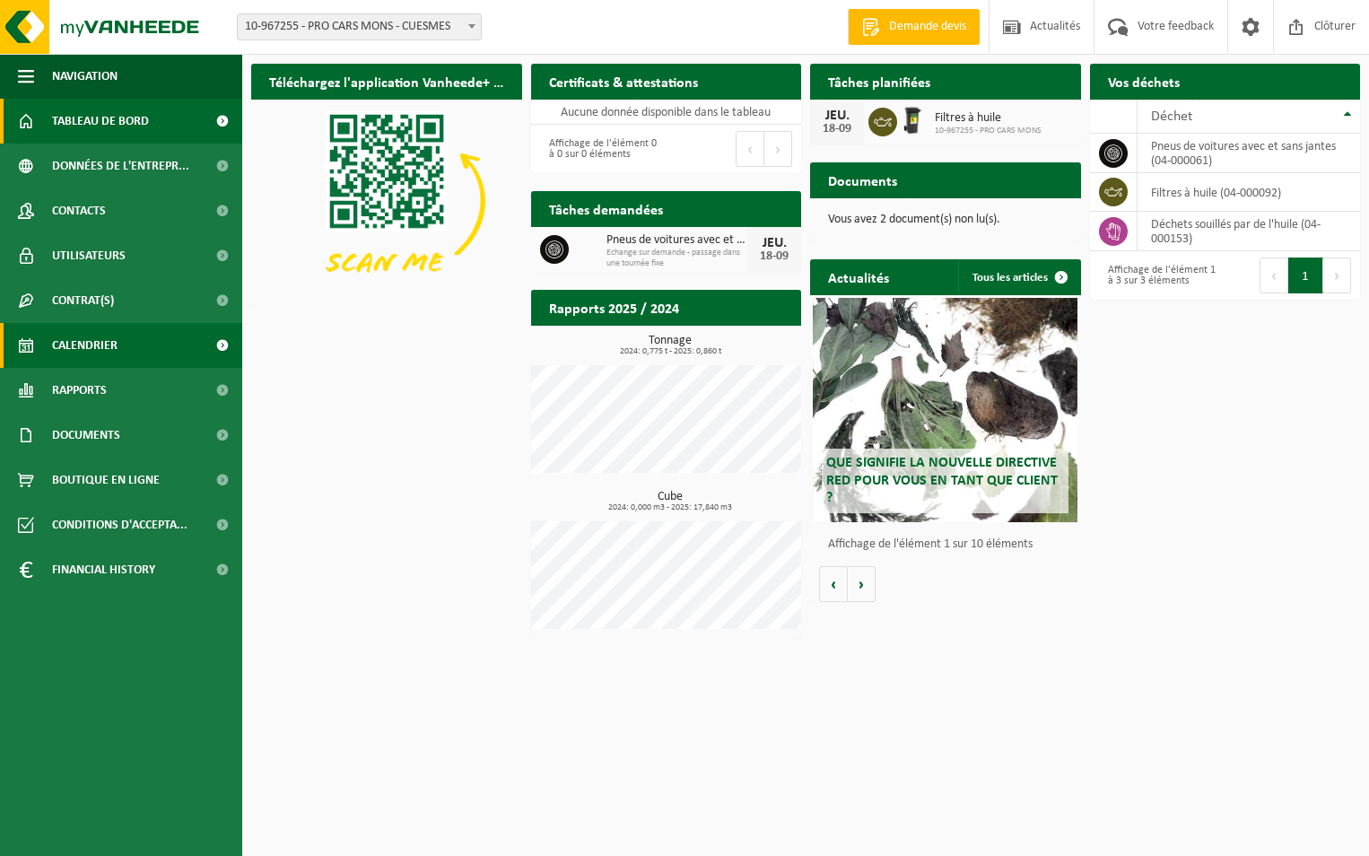
click at [73, 337] on span "Calendrier" at bounding box center [85, 345] width 66 height 45
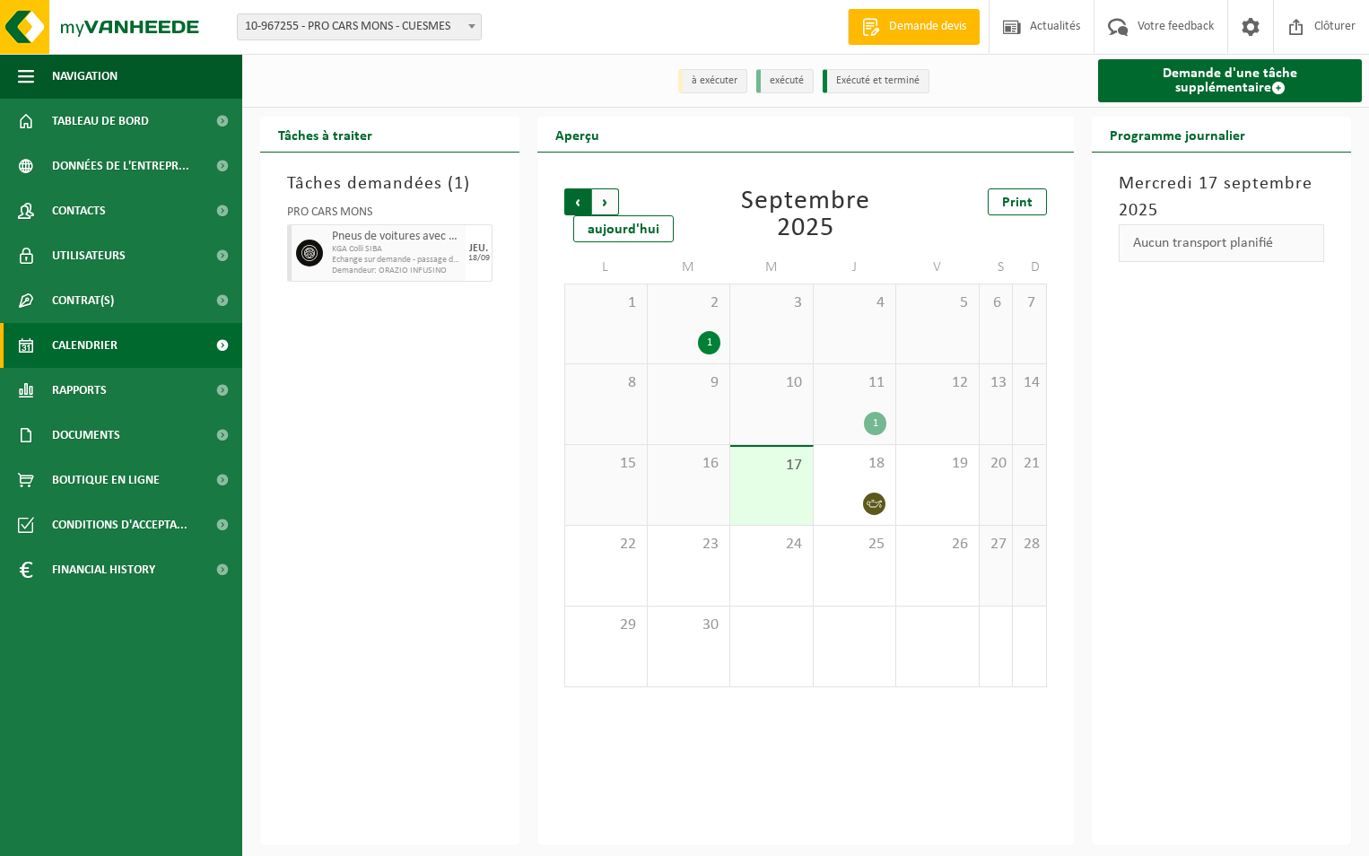
click at [608, 207] on span "Suivant" at bounding box center [605, 201] width 27 height 27
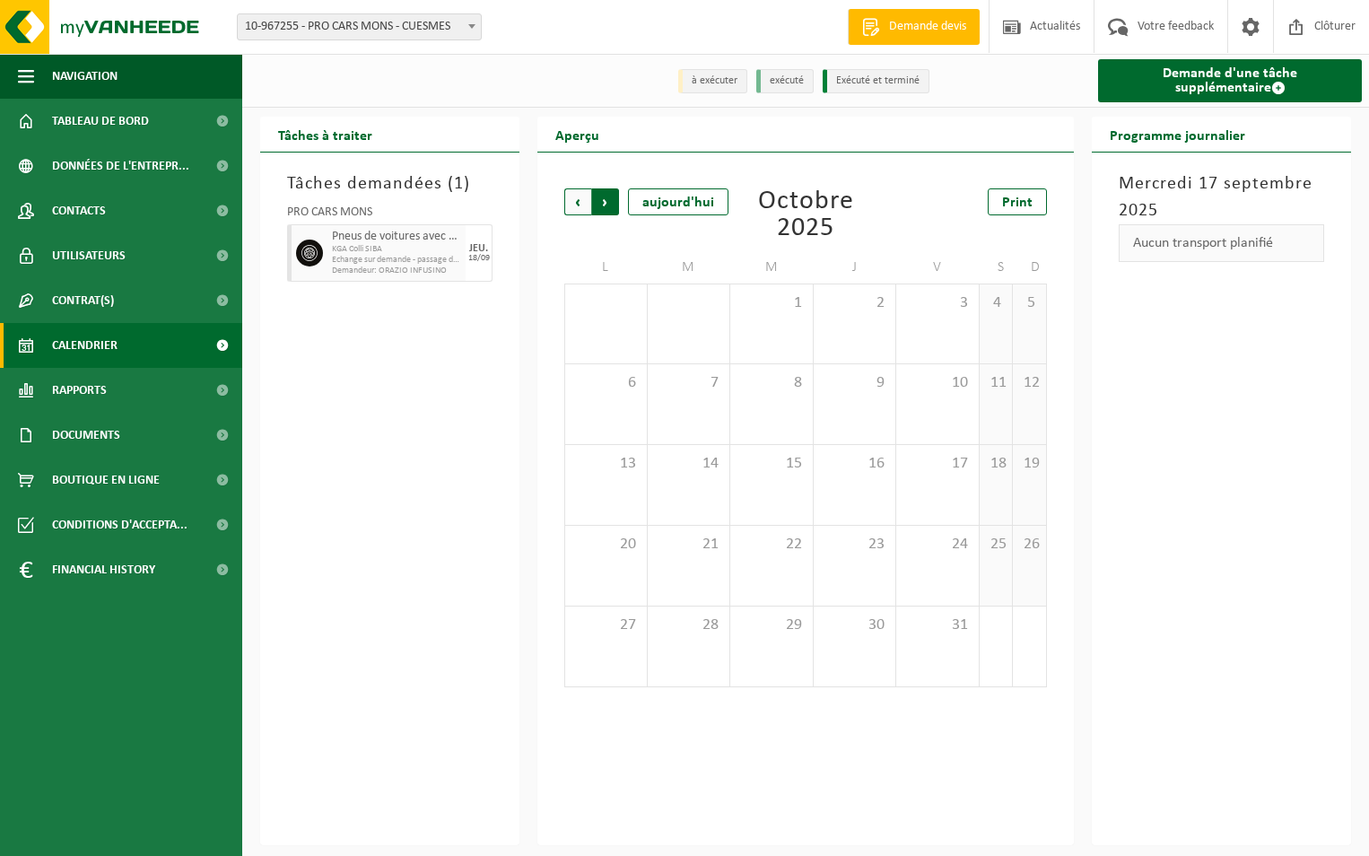
click at [576, 207] on span "Précédent" at bounding box center [577, 201] width 27 height 27
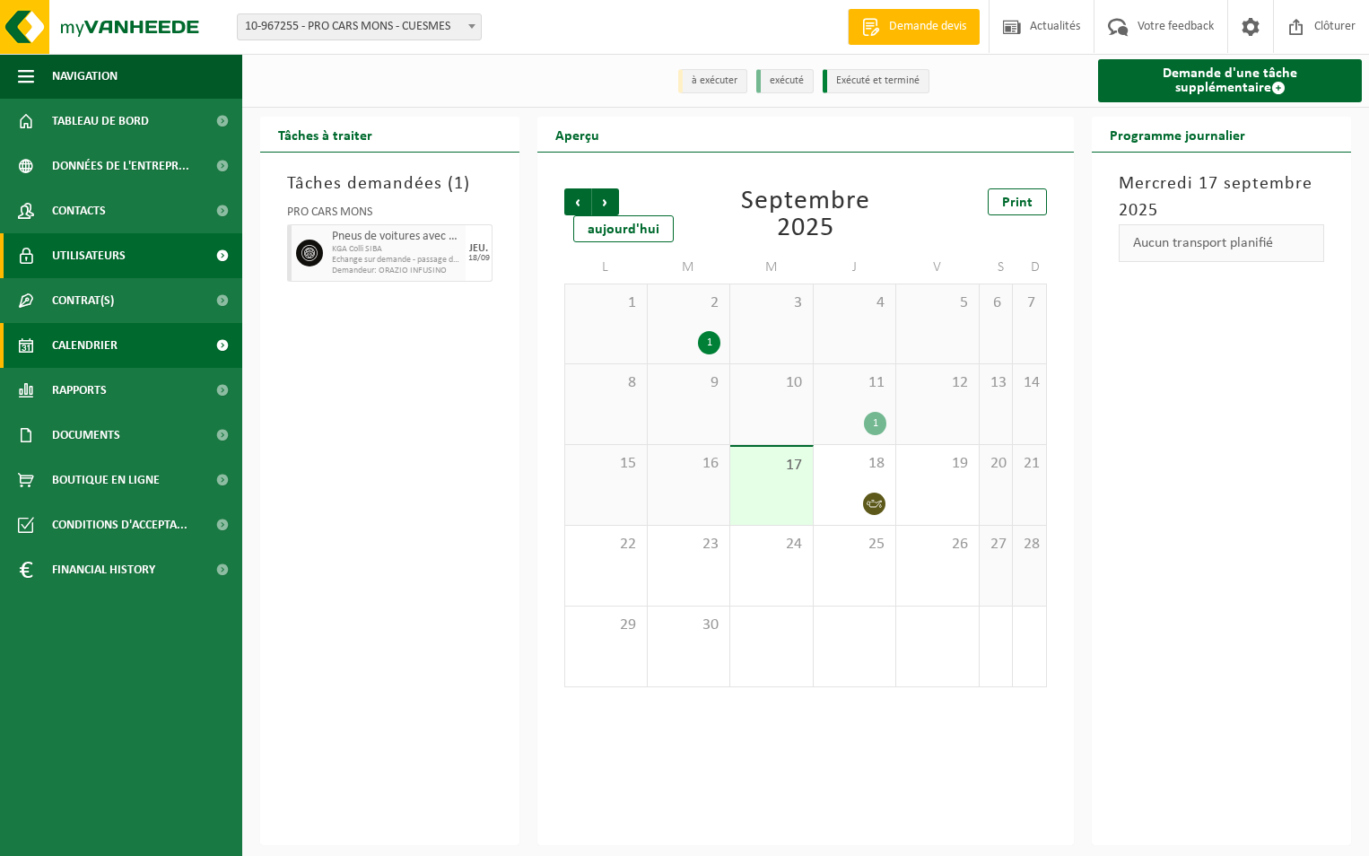
click at [146, 258] on link "Utilisateurs" at bounding box center [121, 255] width 242 height 45
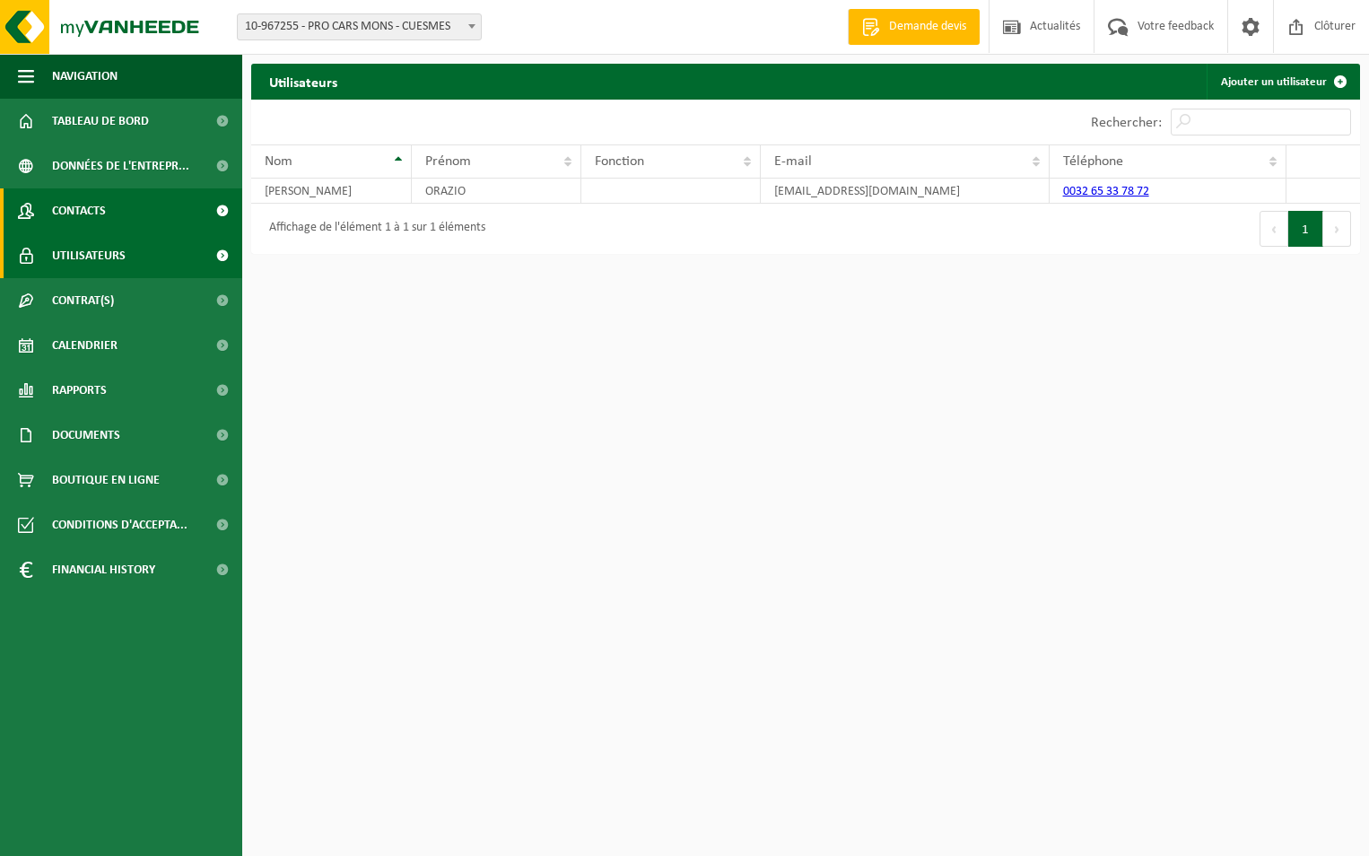
click at [222, 211] on span at bounding box center [222, 210] width 40 height 45
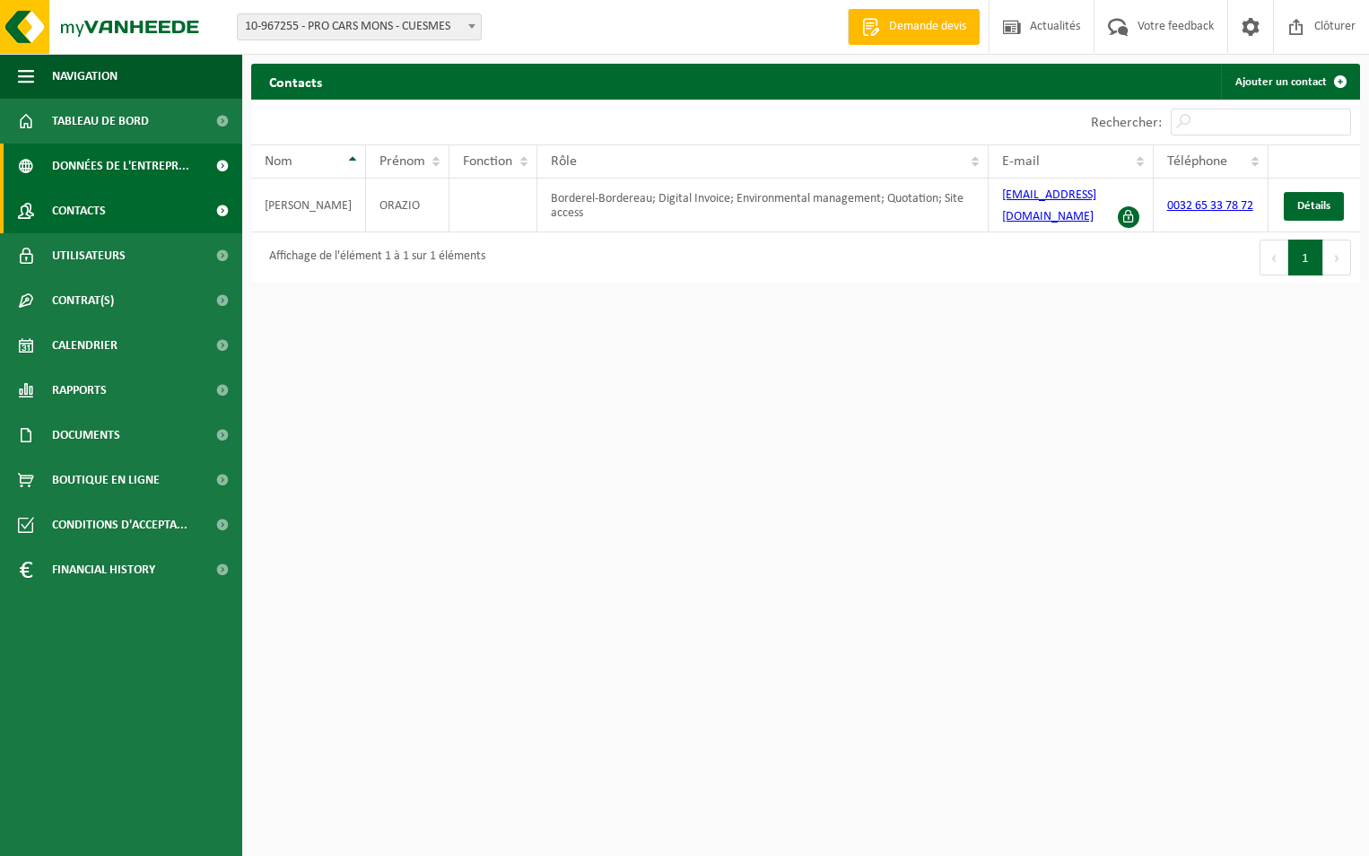
click at [222, 160] on span at bounding box center [222, 166] width 40 height 45
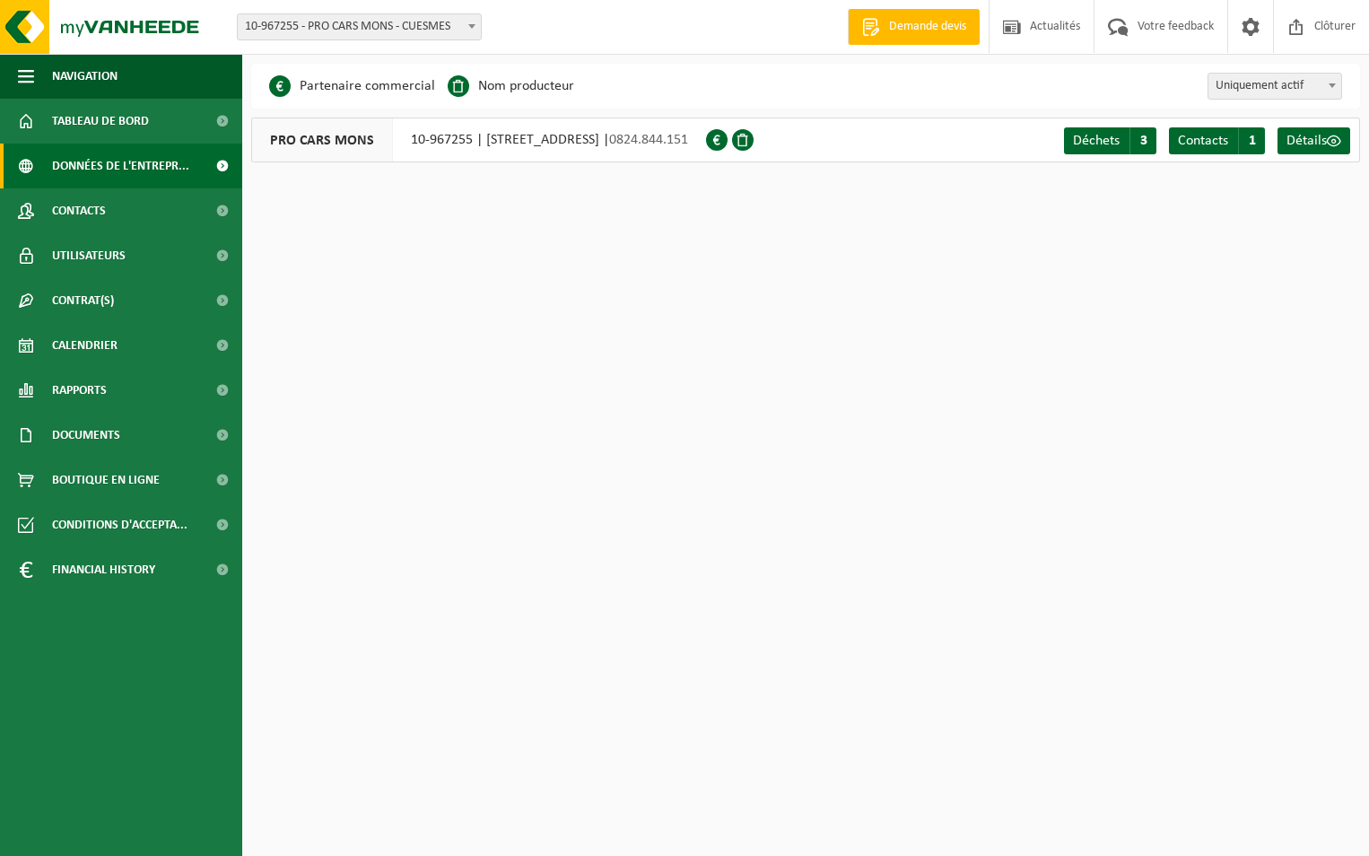
click at [754, 140] on span at bounding box center [743, 140] width 22 height 22
click at [1143, 144] on span "3" at bounding box center [1143, 140] width 27 height 27
click at [1322, 141] on span "Détails" at bounding box center [1307, 141] width 40 height 14
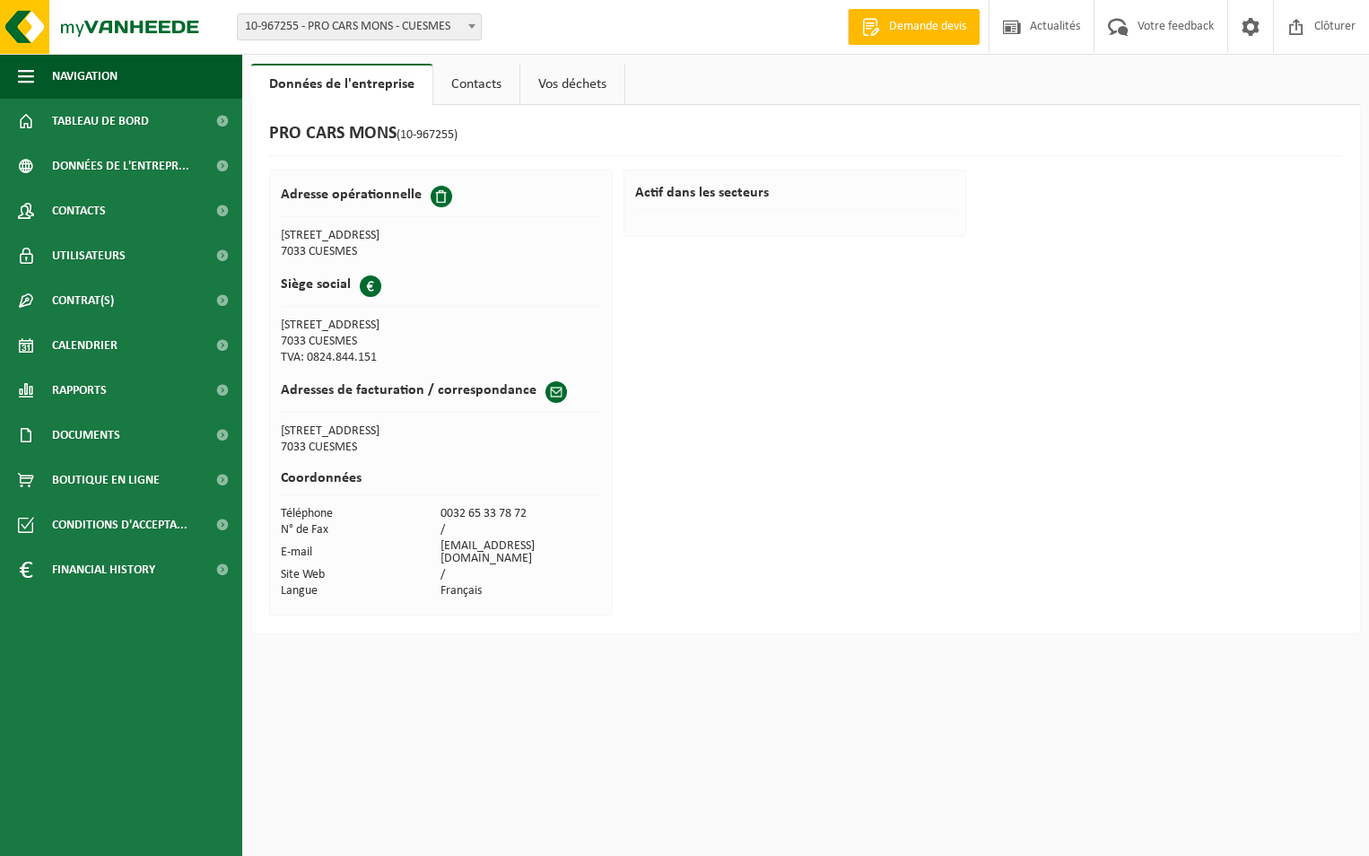
click at [465, 21] on span at bounding box center [472, 25] width 18 height 23
select select "168832"
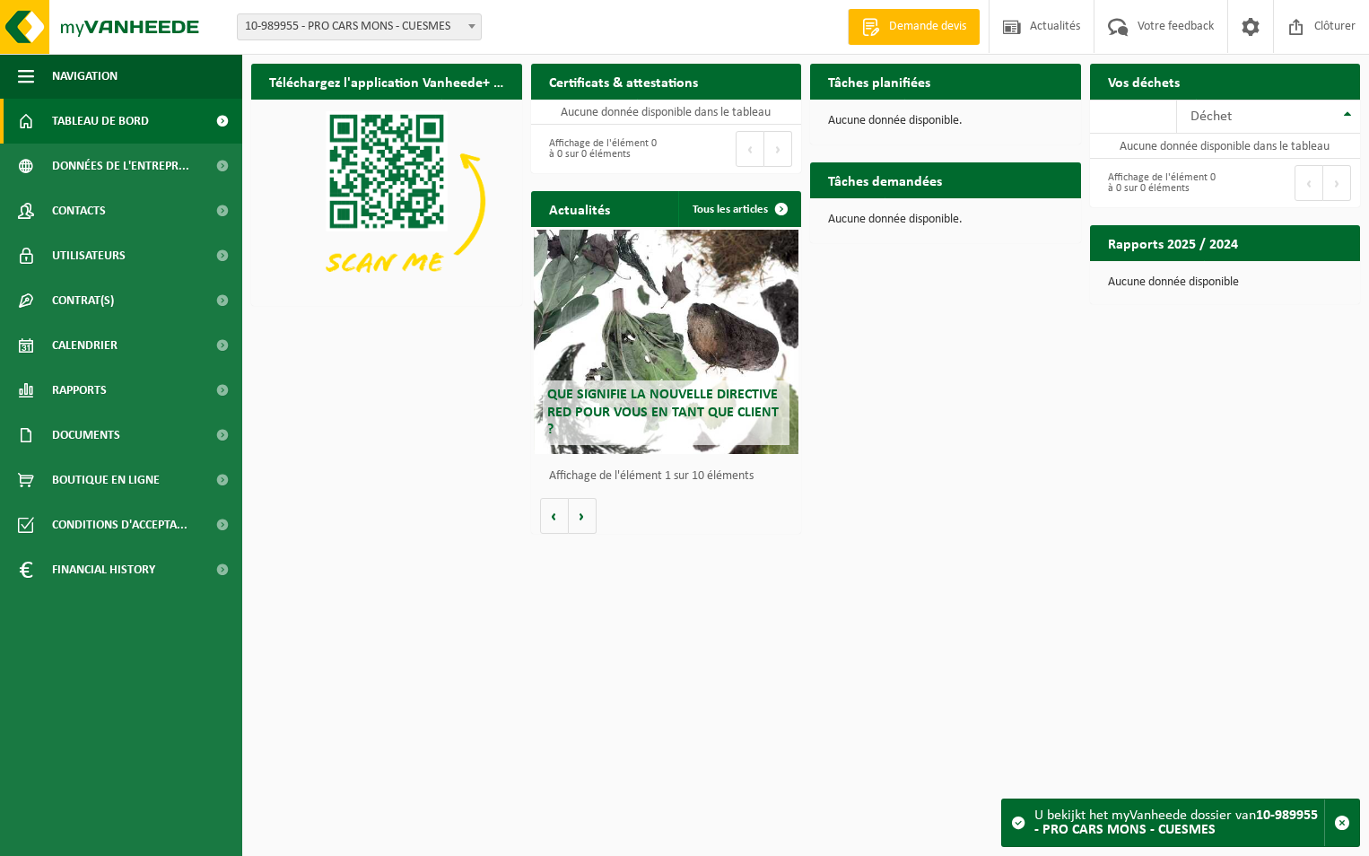
click at [1019, 822] on span at bounding box center [1018, 823] width 14 height 14
click at [1091, 833] on strong "10-989955 - PRO CARS MONS - CUESMES" at bounding box center [1177, 823] width 284 height 29
click at [1175, 818] on div "U bekijkt het myVanheede dossier van 10-989955 - PRO CARS MONS - CUESMES" at bounding box center [1180, 823] width 290 height 47
click at [1340, 823] on span "button" at bounding box center [1342, 823] width 16 height 16
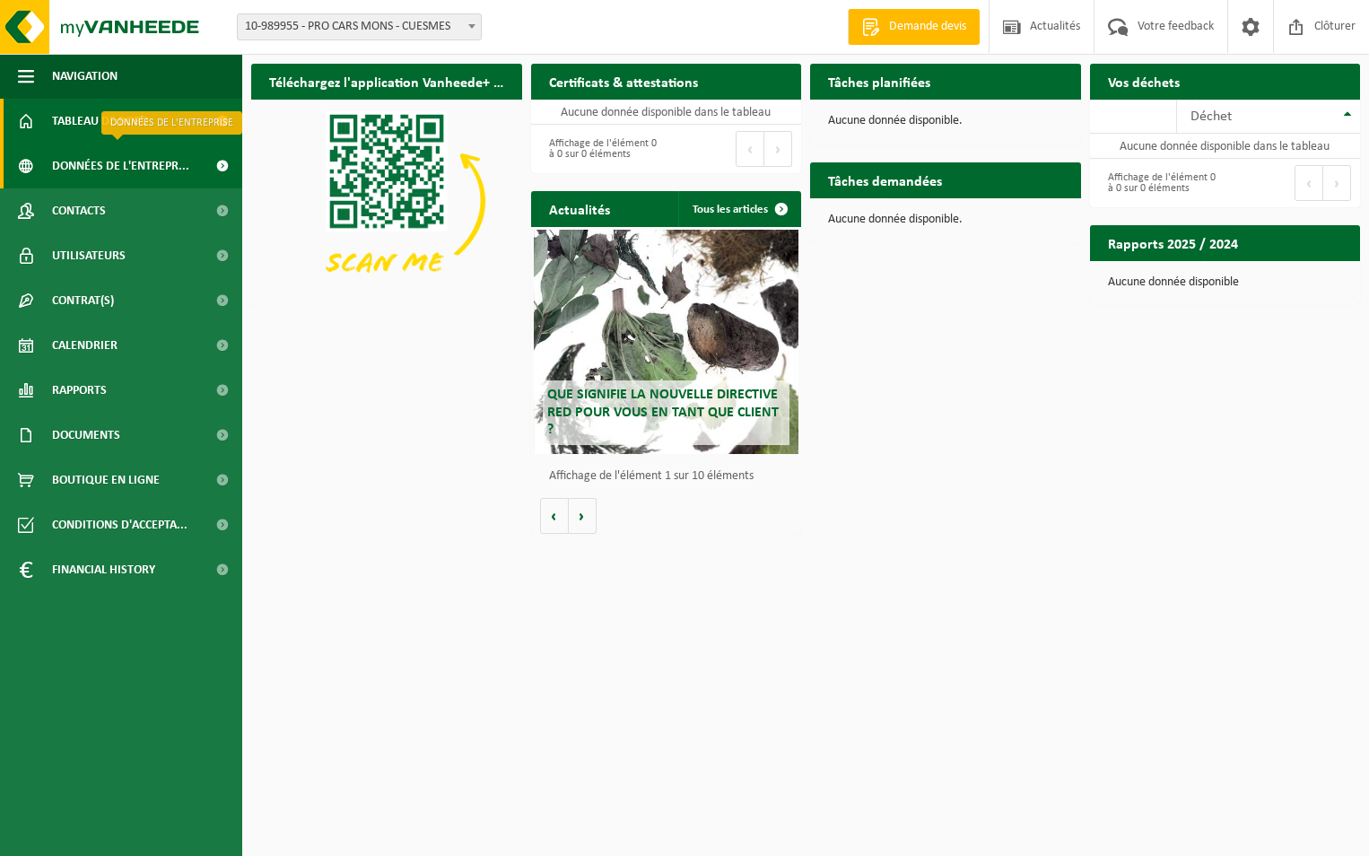
click at [133, 170] on span "Données de l'entrepr..." at bounding box center [120, 166] width 137 height 45
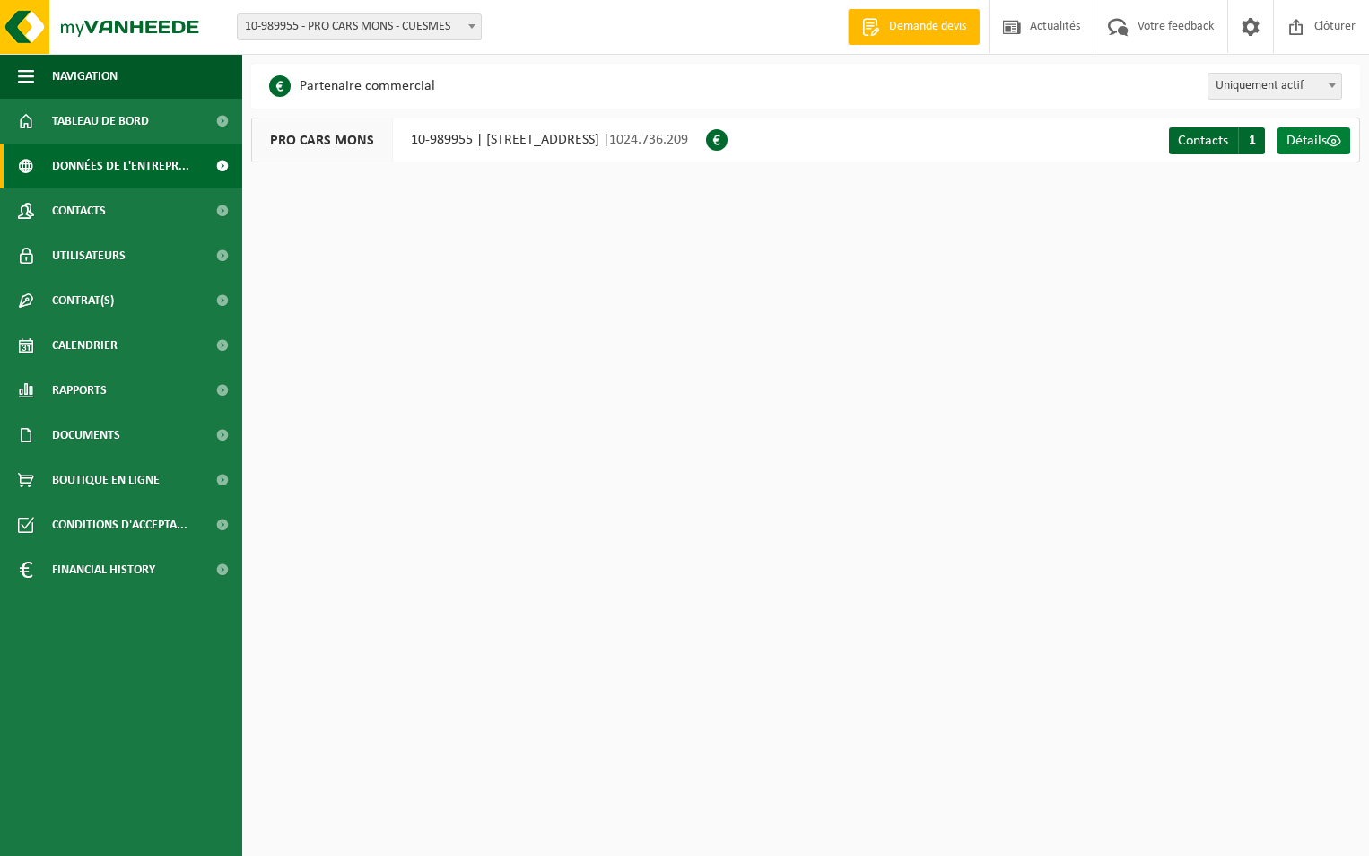
click at [1326, 137] on span "Détails" at bounding box center [1307, 141] width 40 height 14
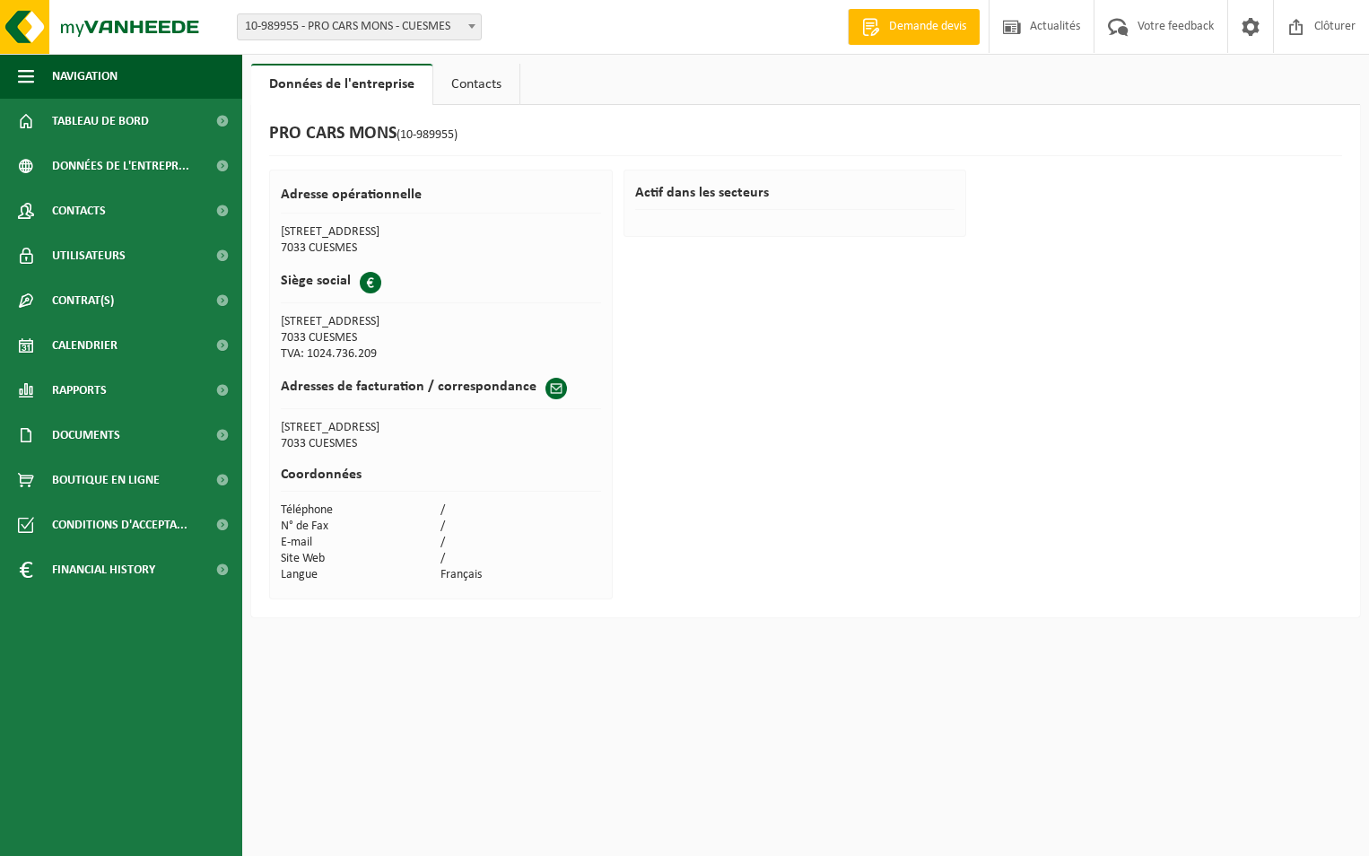
click at [470, 91] on link "Contacts" at bounding box center [476, 84] width 86 height 41
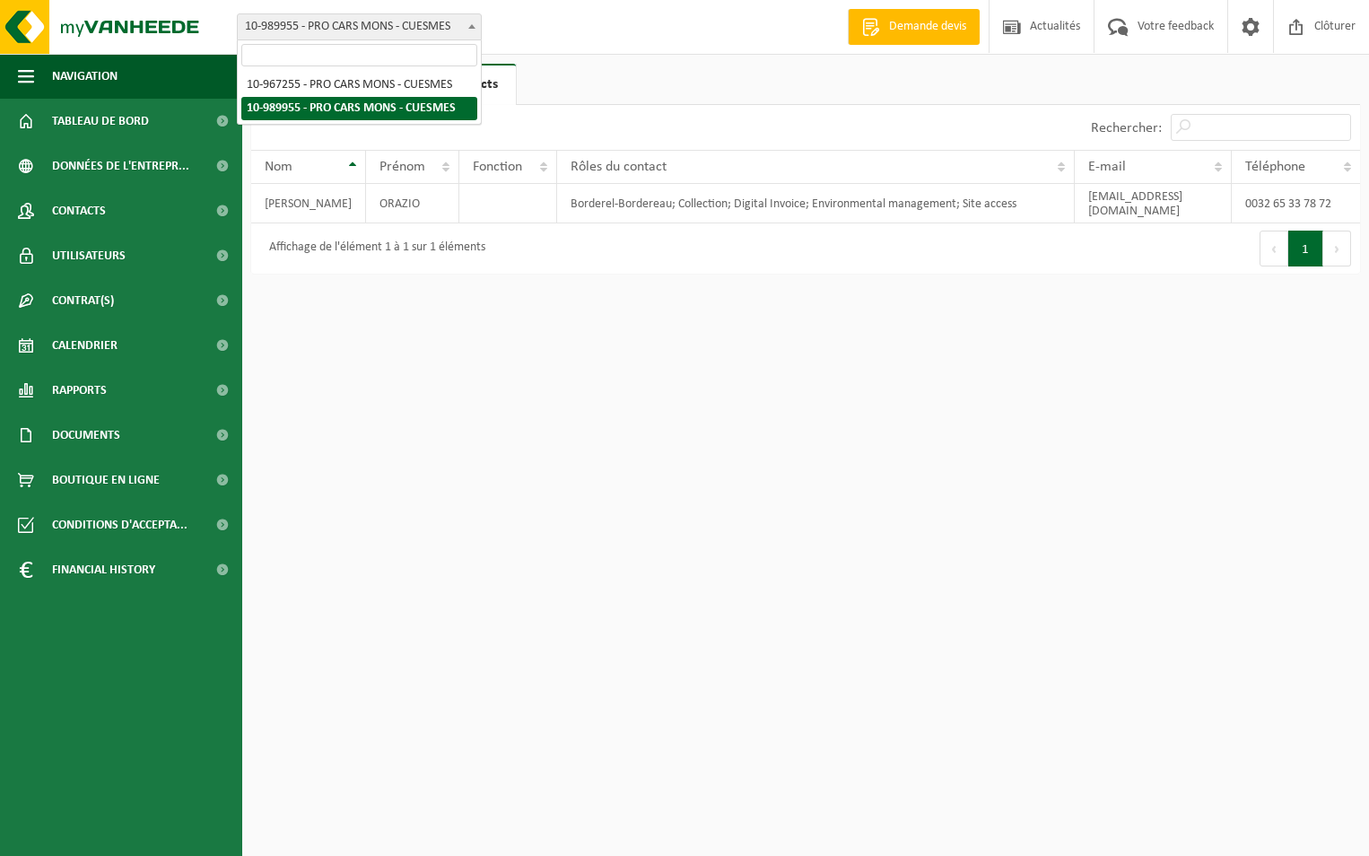
click at [463, 22] on span at bounding box center [472, 25] width 18 height 23
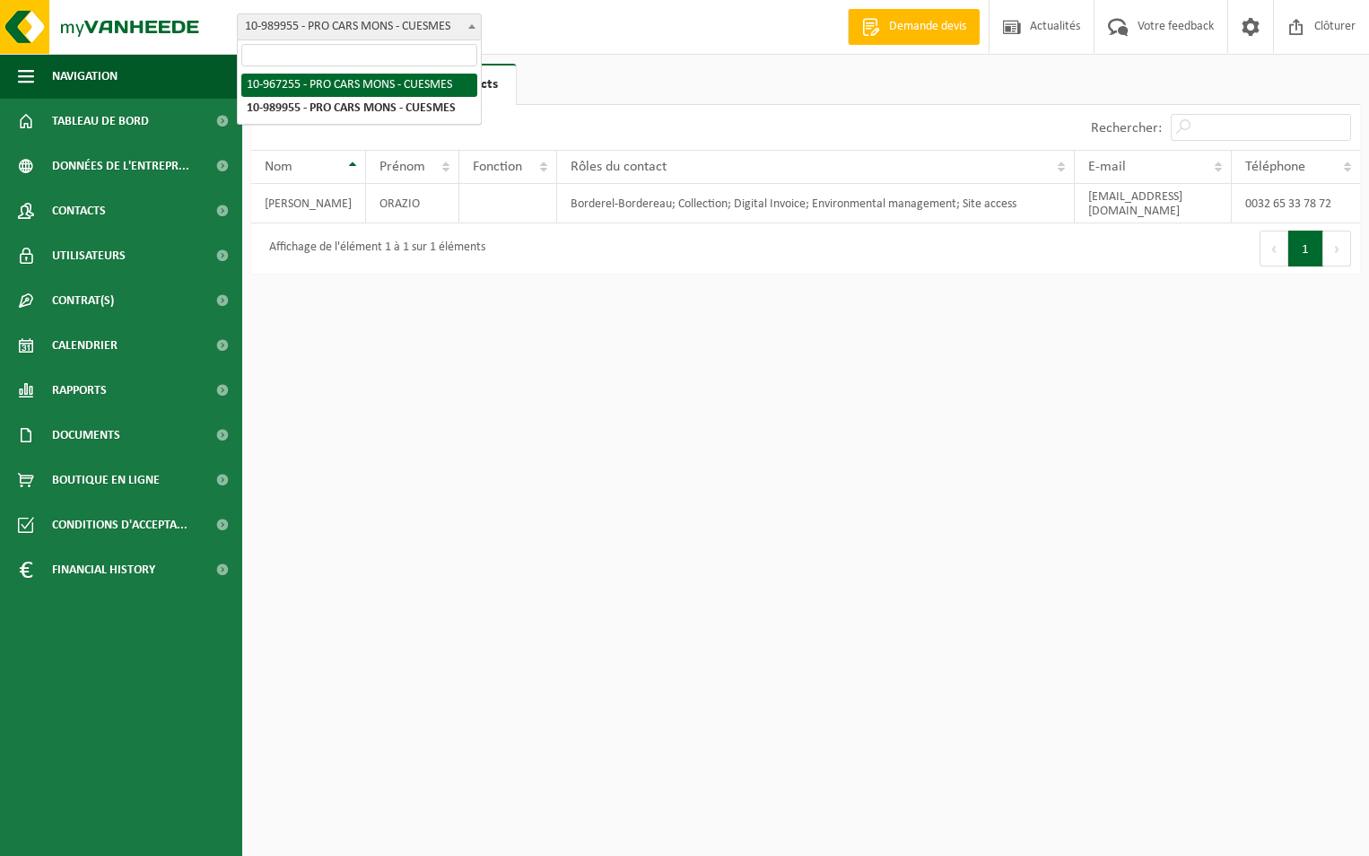
select select "153596"
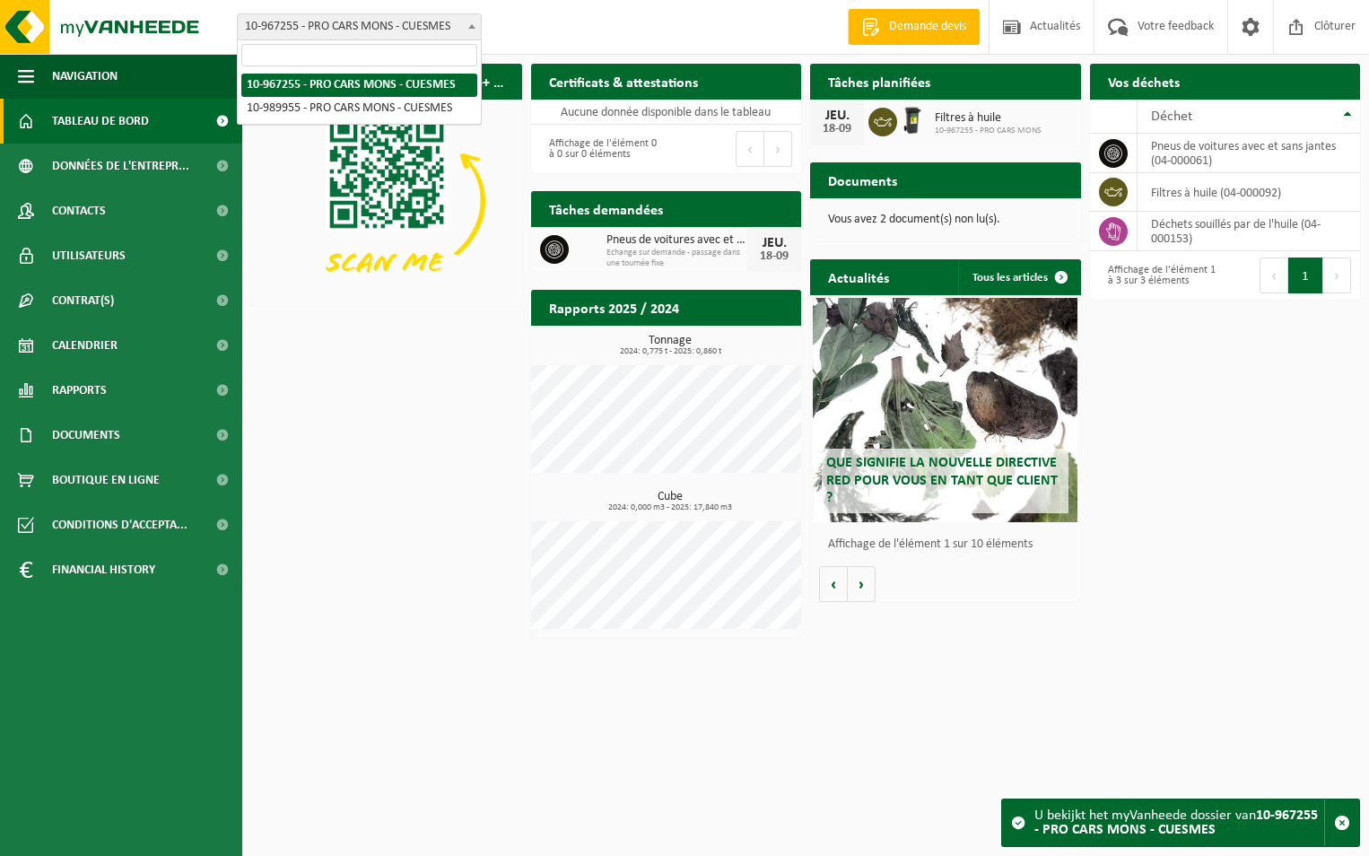
click at [470, 28] on b at bounding box center [471, 26] width 7 height 4
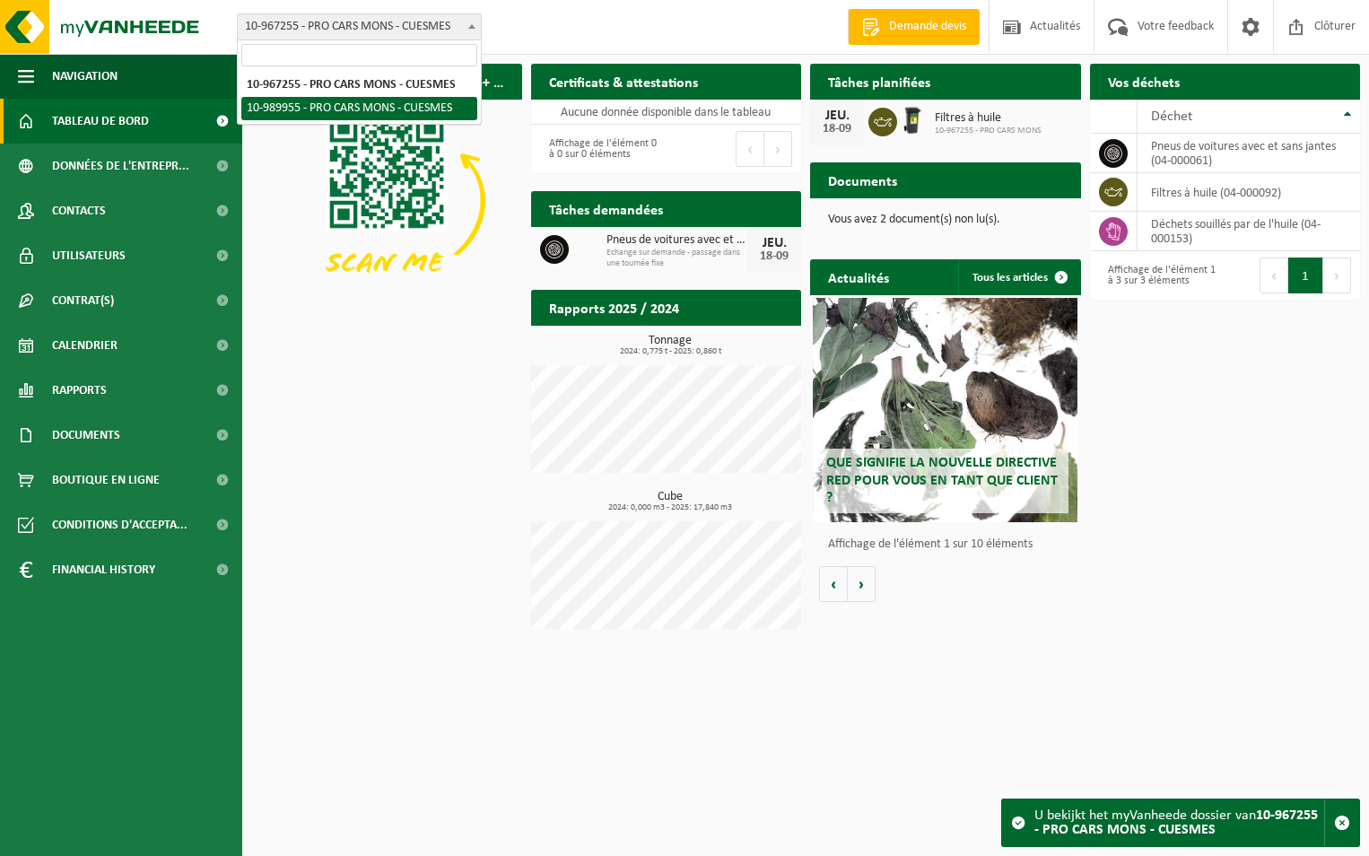
select select "168832"
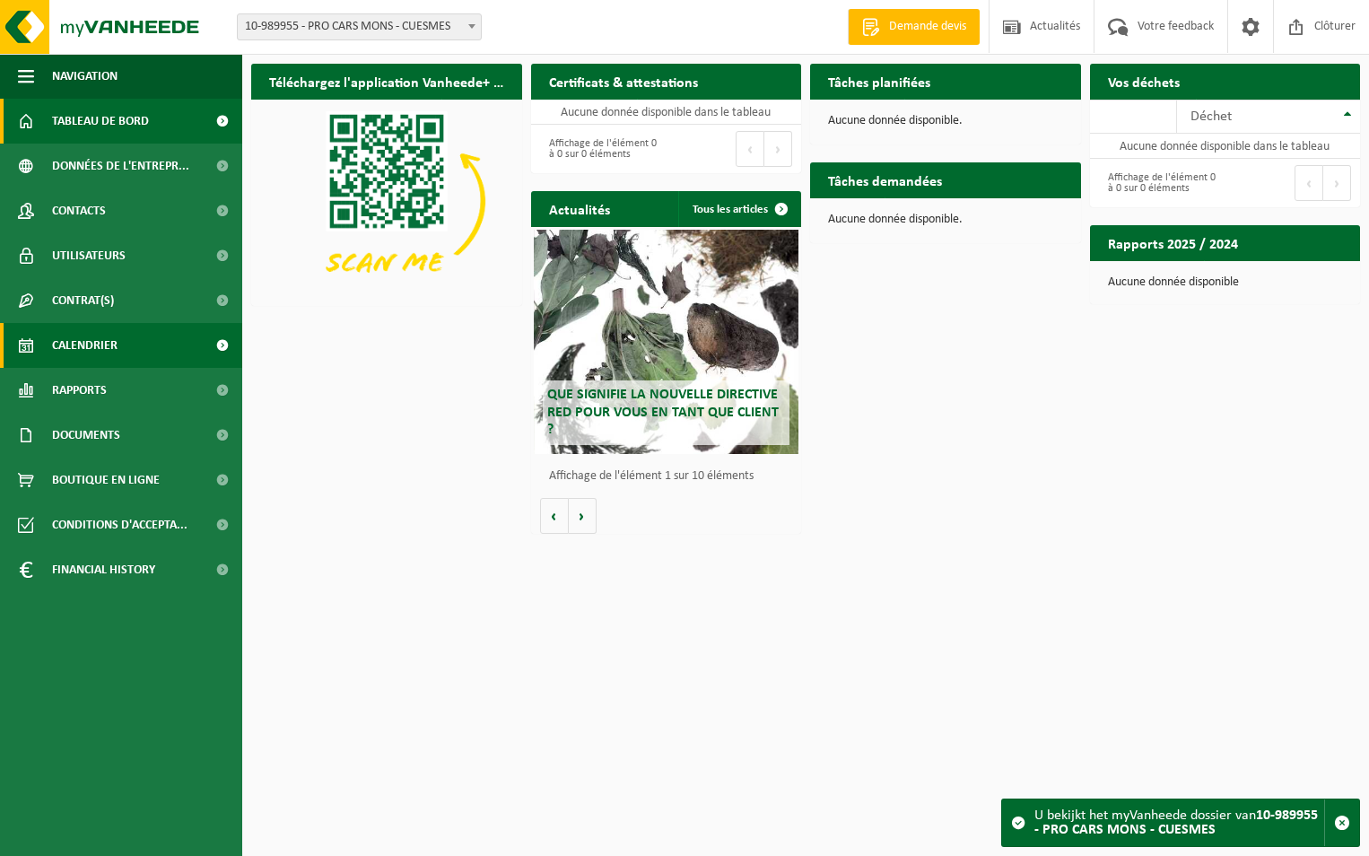
click at [174, 345] on link "Calendrier" at bounding box center [121, 345] width 242 height 45
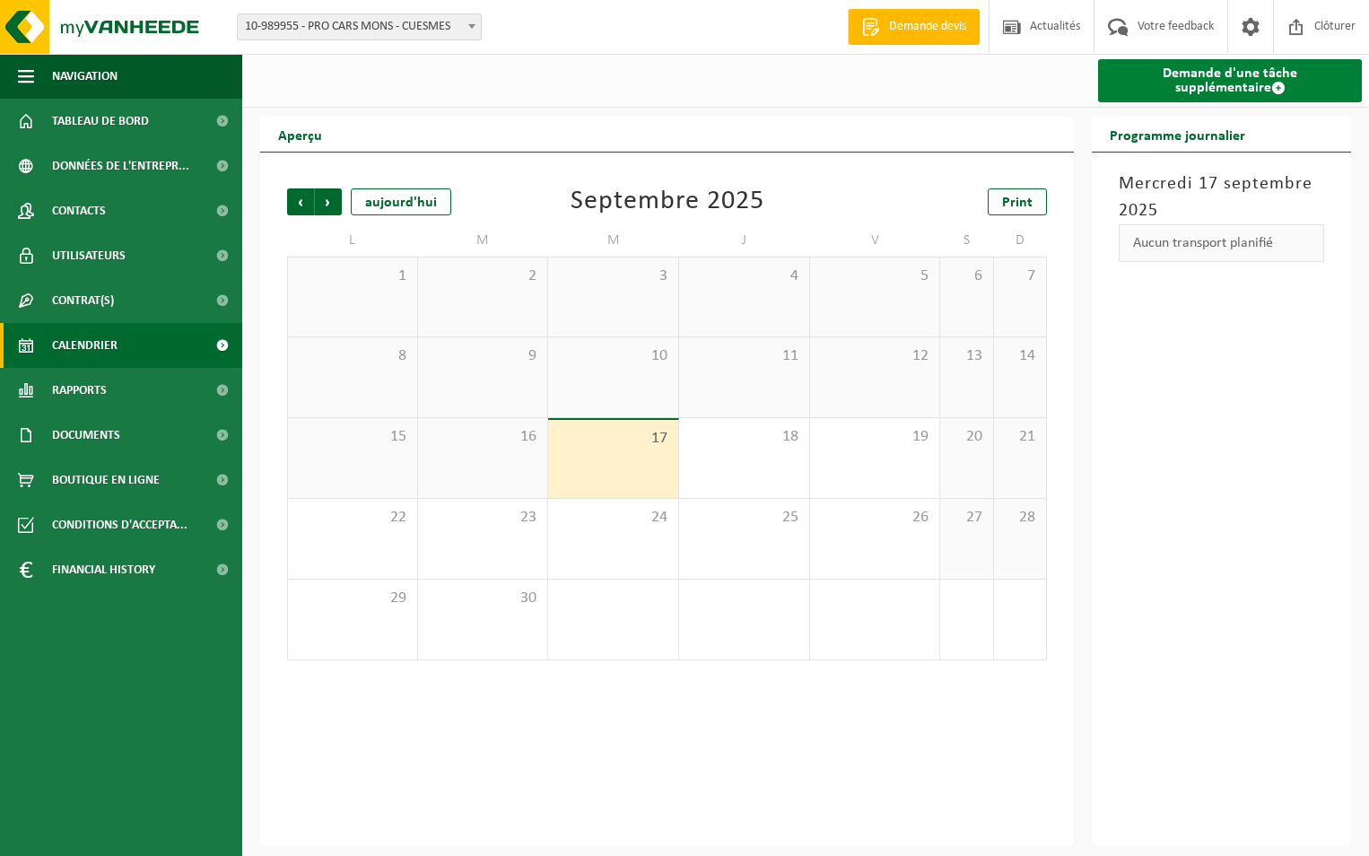
click at [1272, 92] on span at bounding box center [1279, 88] width 14 height 14
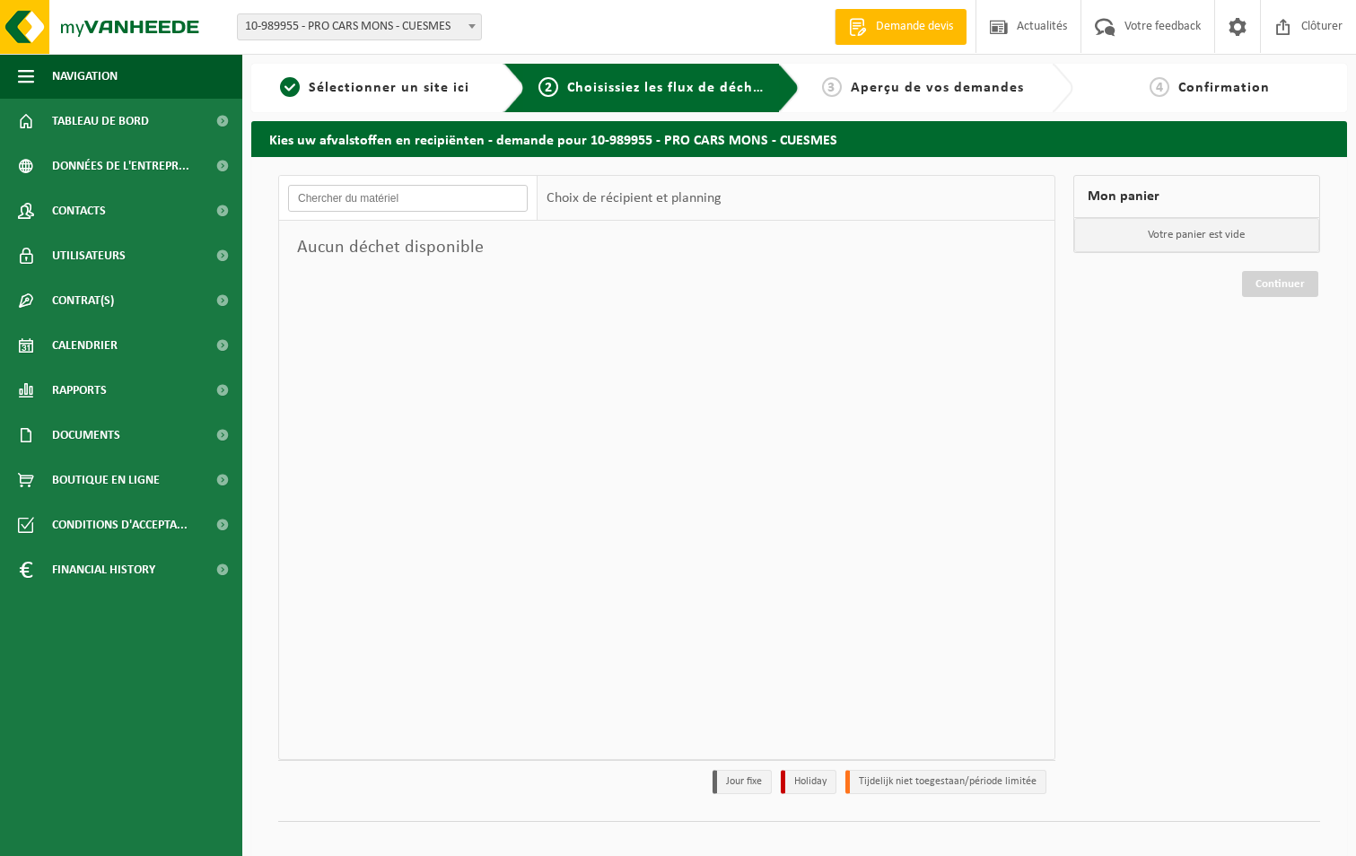
click at [488, 197] on input "text" at bounding box center [408, 198] width 240 height 27
click at [36, 67] on button "Navigation" at bounding box center [121, 76] width 242 height 45
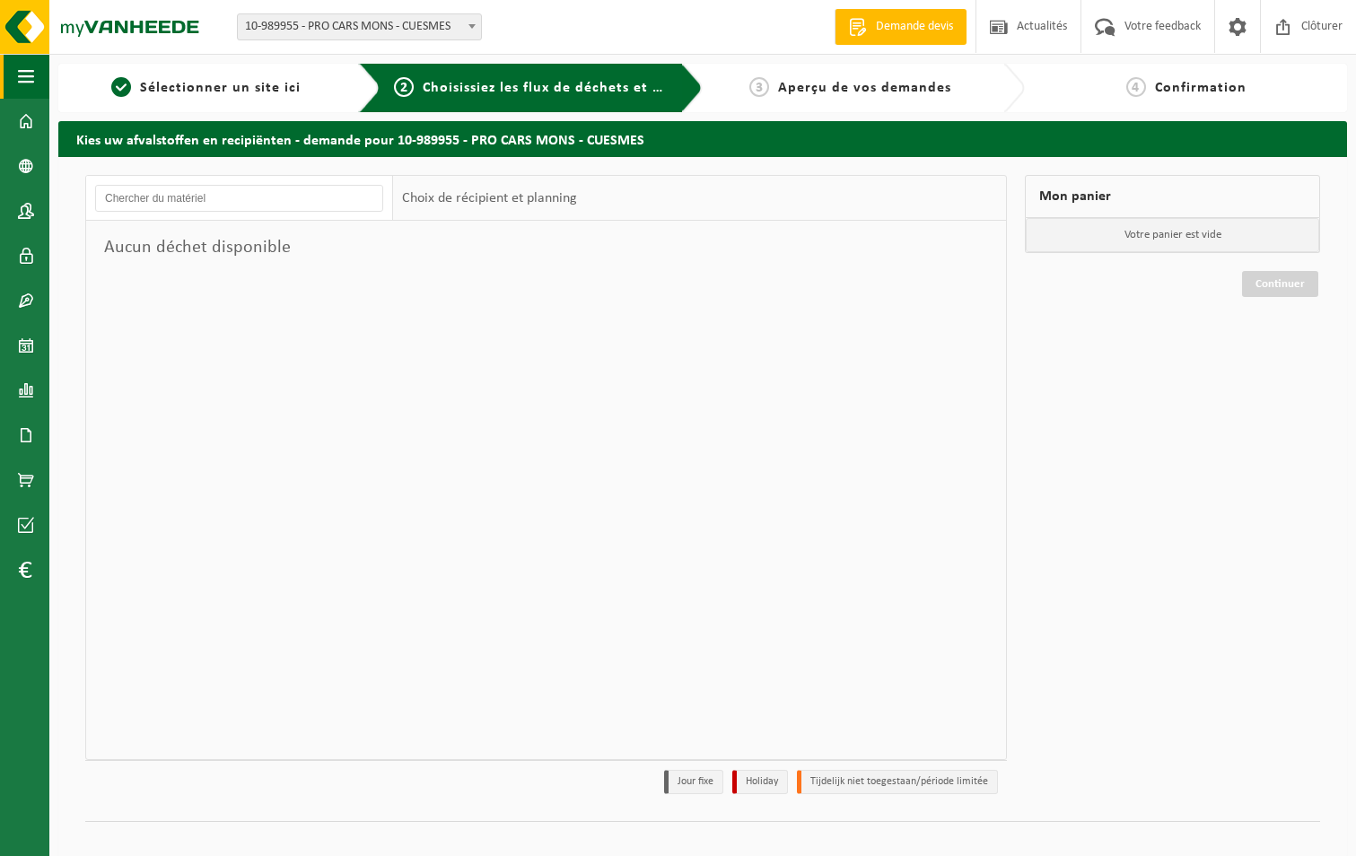
click at [36, 67] on button "Navigation" at bounding box center [24, 76] width 49 height 45
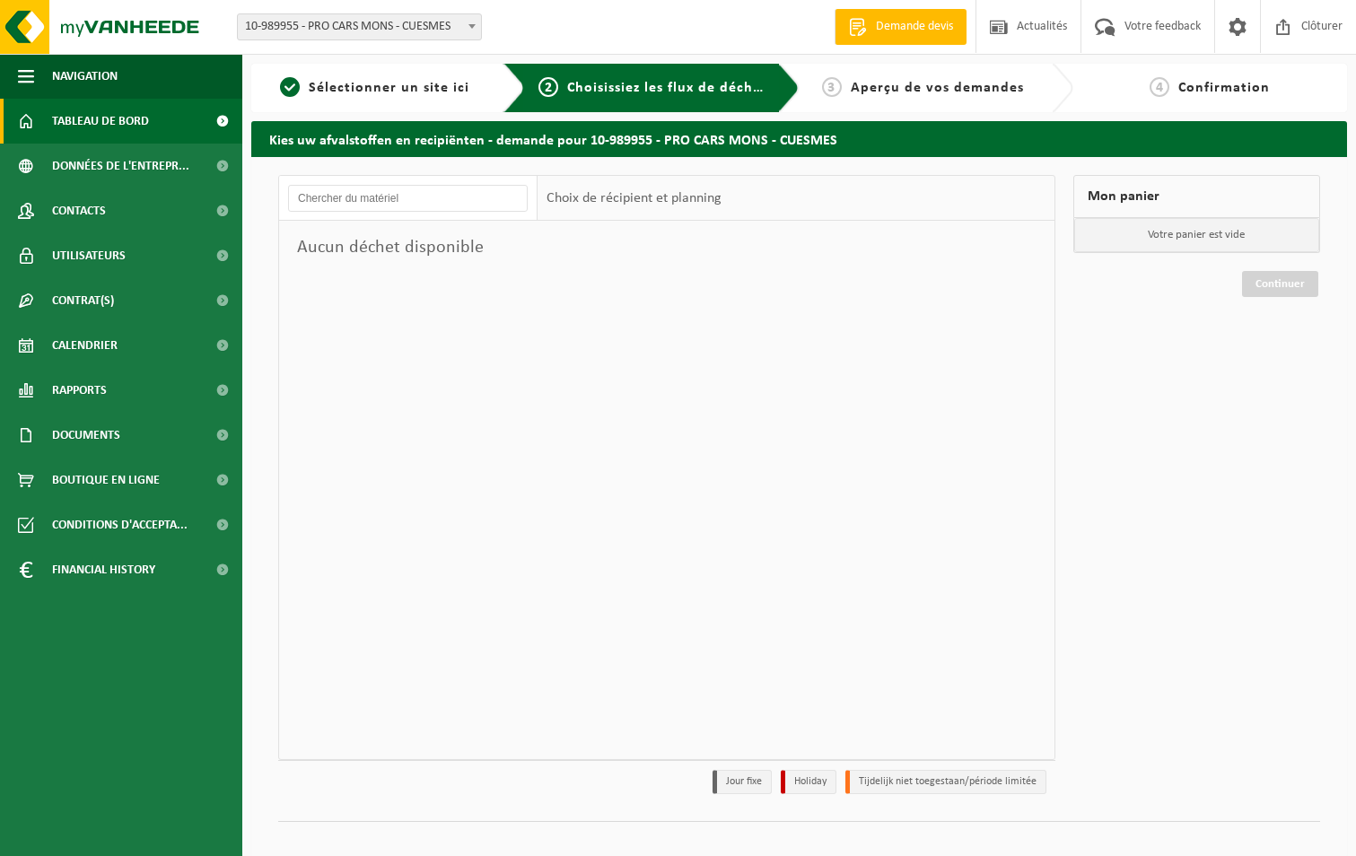
click at [37, 122] on link "Tableau de bord" at bounding box center [121, 121] width 242 height 45
